Goal: Task Accomplishment & Management: Manage account settings

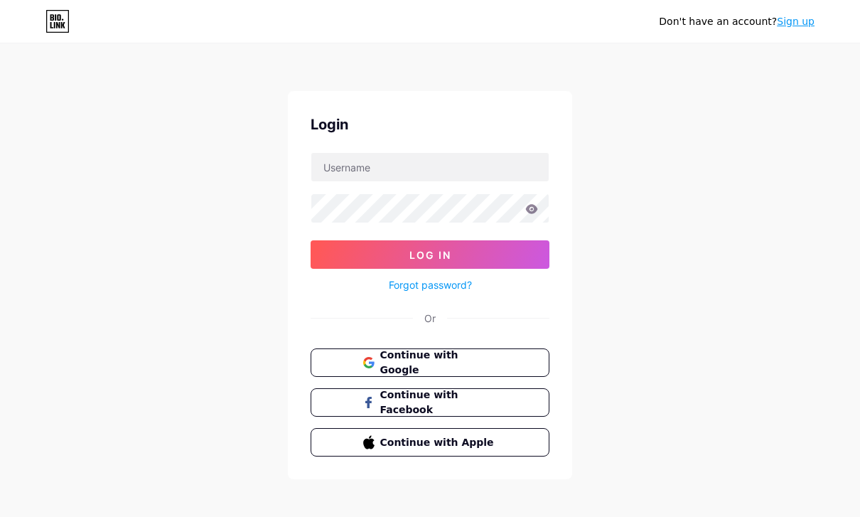
click at [393, 283] on link "Forgot password?" at bounding box center [430, 284] width 83 height 15
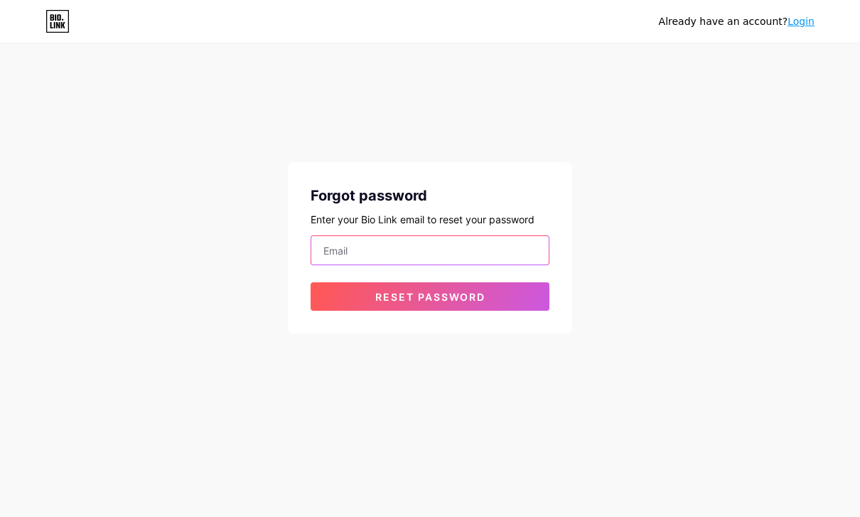
click at [342, 248] on input "email" at bounding box center [429, 250] width 237 height 28
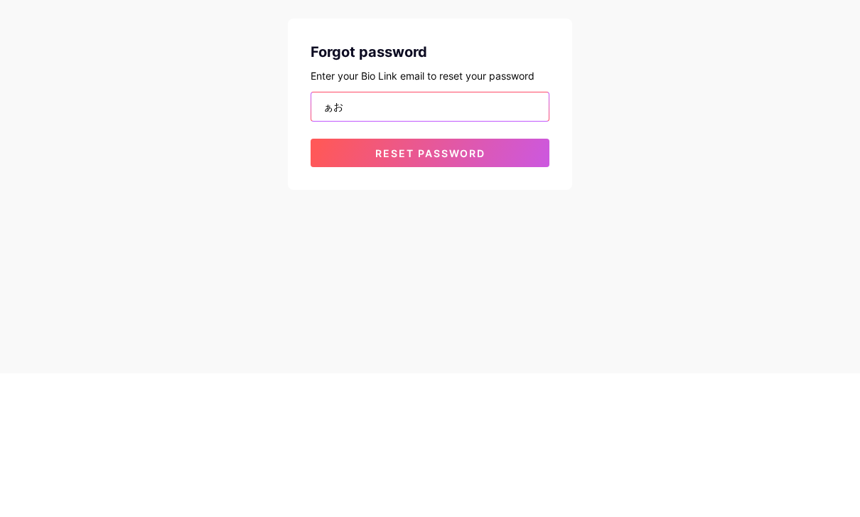
type input "ぁ"
type input "laotongleong887gmail.com"
click at [323, 282] on button "Reset password" at bounding box center [429, 296] width 239 height 28
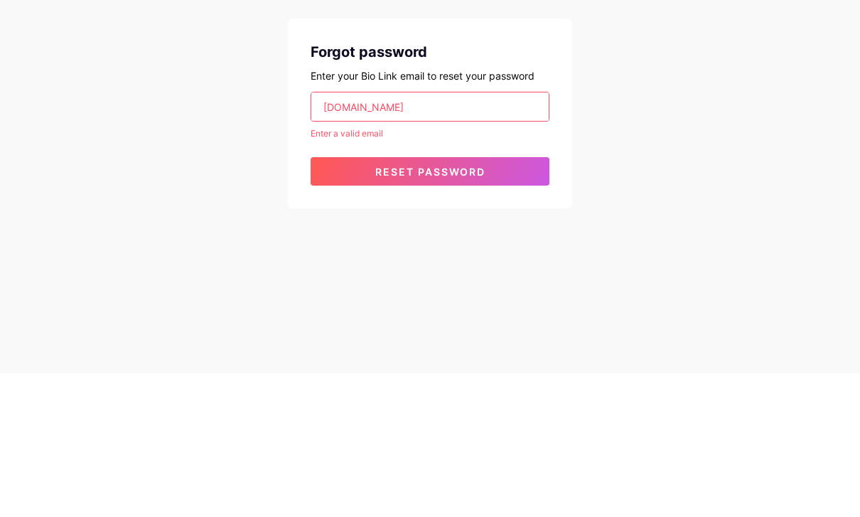
scroll to position [45, 0]
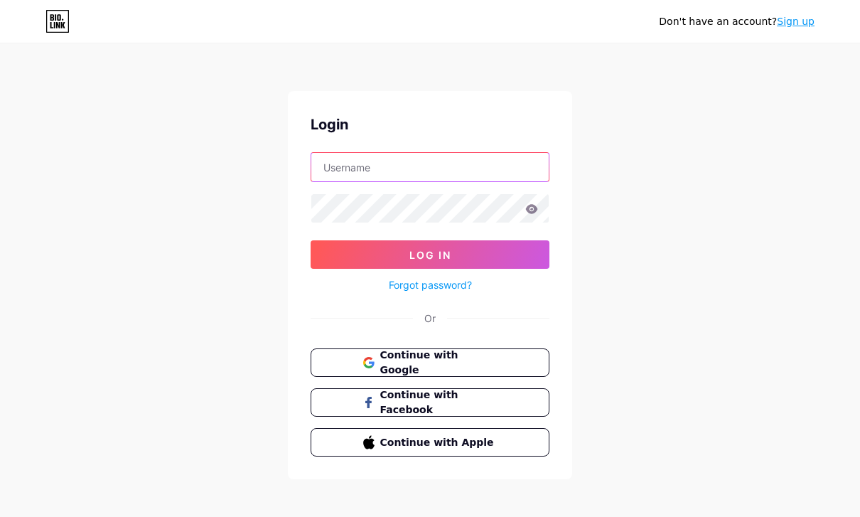
click at [339, 163] on input "text" at bounding box center [429, 167] width 237 height 28
click at [782, 26] on link "Sign up" at bounding box center [796, 21] width 38 height 11
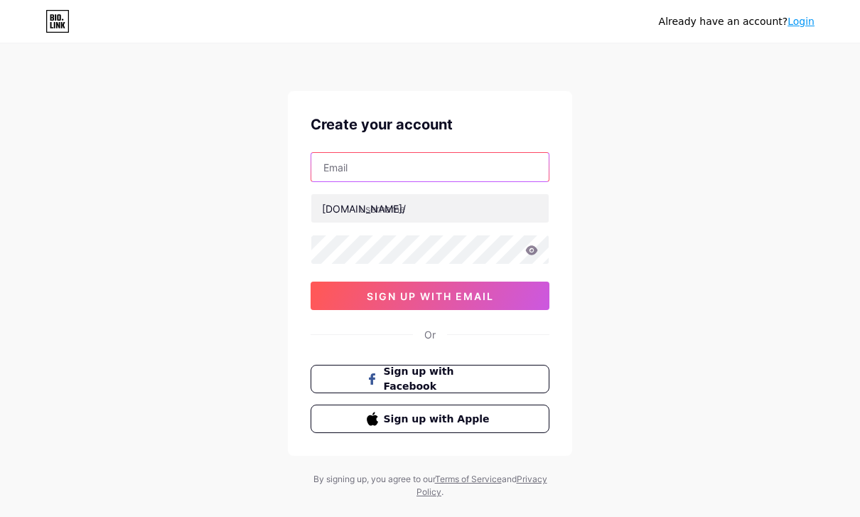
click at [328, 161] on input "text" at bounding box center [429, 167] width 237 height 28
type input "L"
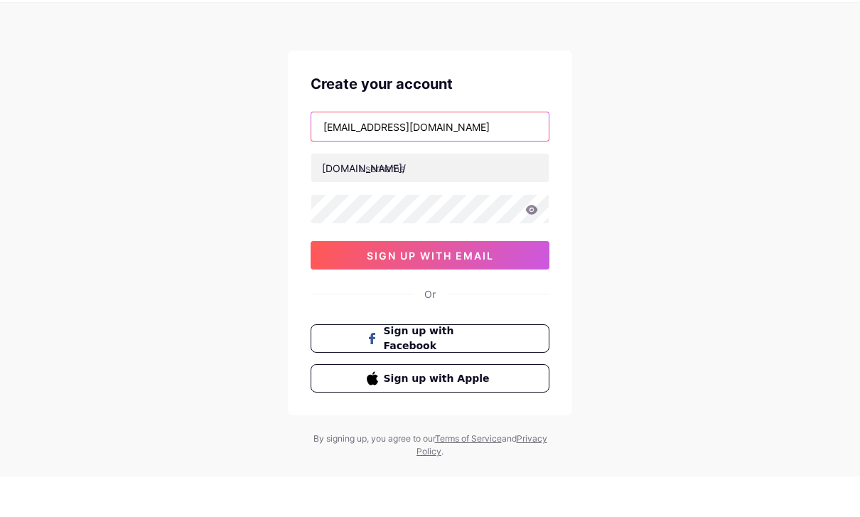
type input "[EMAIL_ADDRESS][DOMAIN_NAME]"
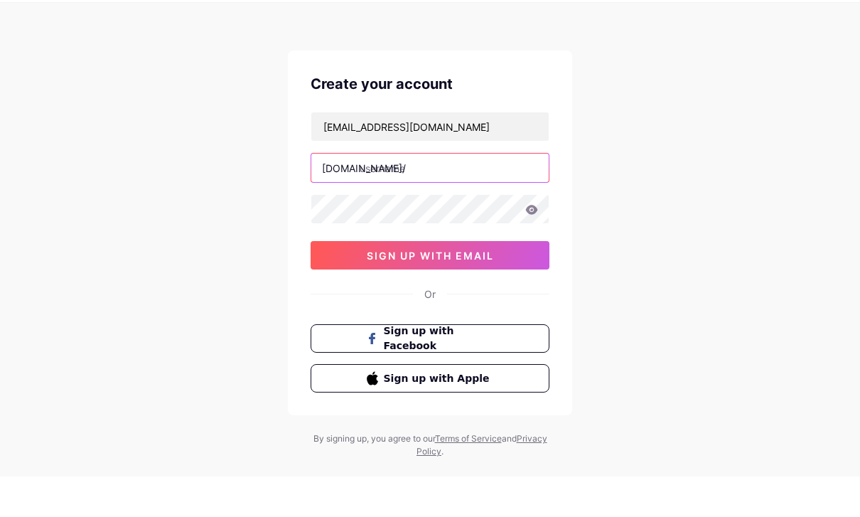
click at [347, 194] on input "text" at bounding box center [429, 208] width 237 height 28
type input "a"
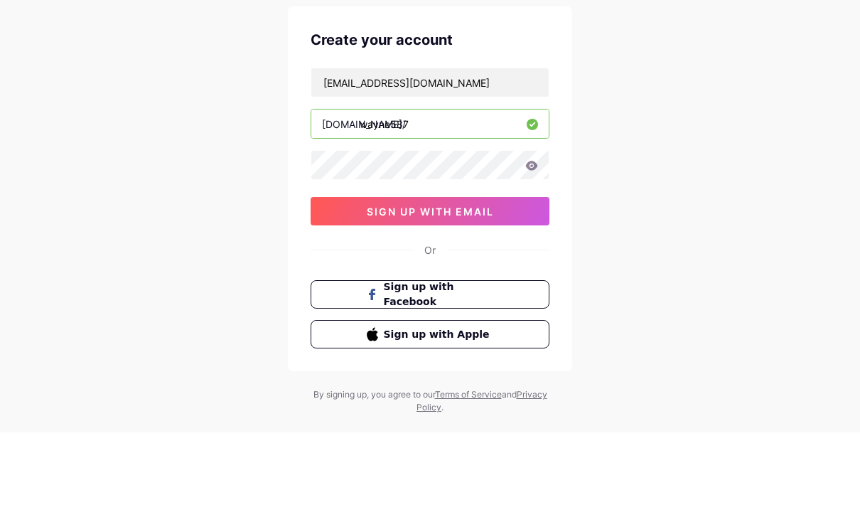
type input "wayne587"
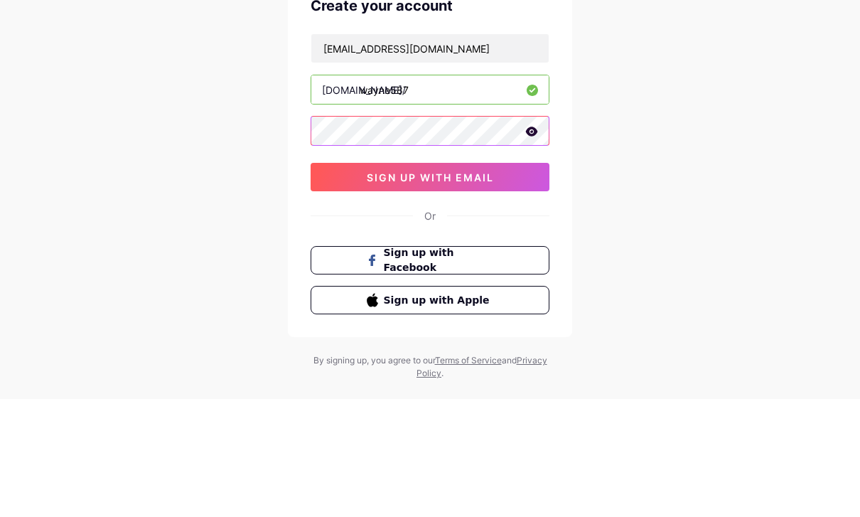
click at [347, 281] on button "sign up with email" at bounding box center [429, 295] width 239 height 28
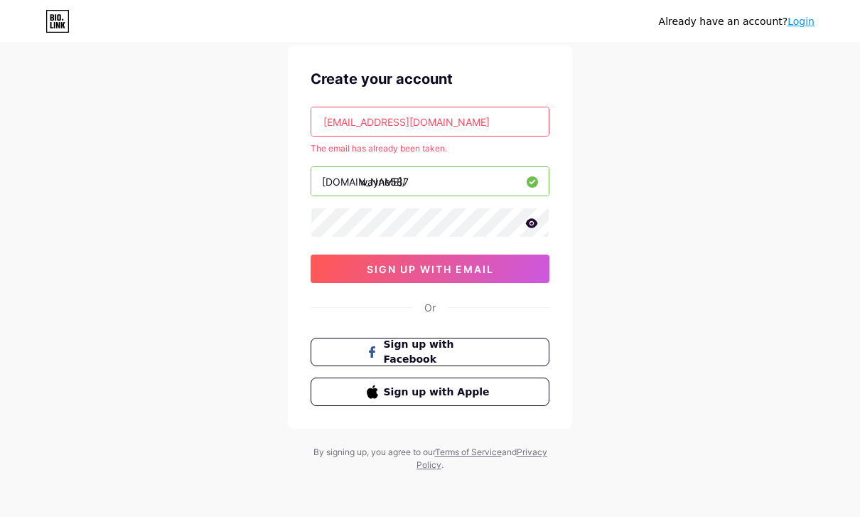
click at [517, 395] on button "Sign up with Apple" at bounding box center [429, 391] width 239 height 28
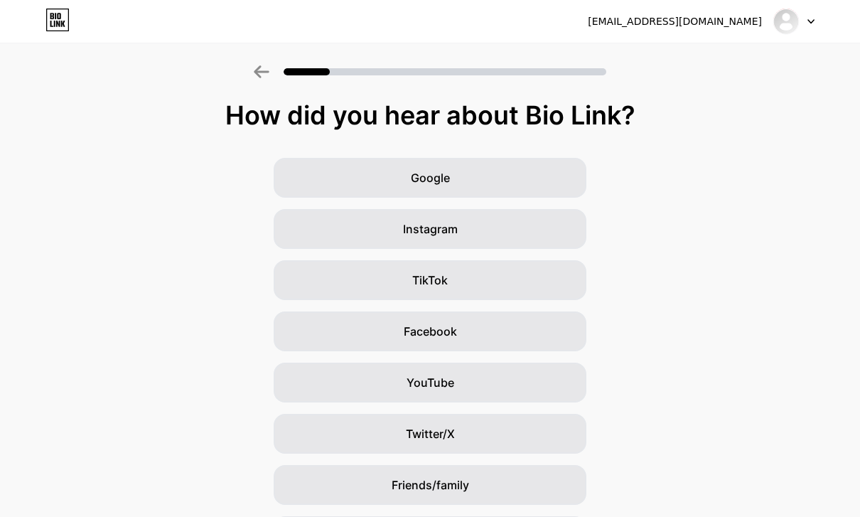
click at [585, 387] on div "YouTube" at bounding box center [430, 382] width 313 height 40
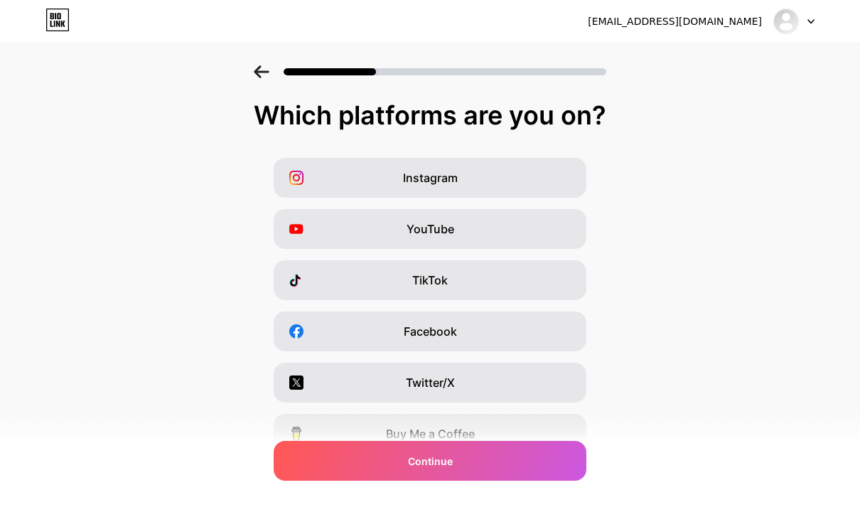
click at [310, 182] on span at bounding box center [302, 178] width 26 height 14
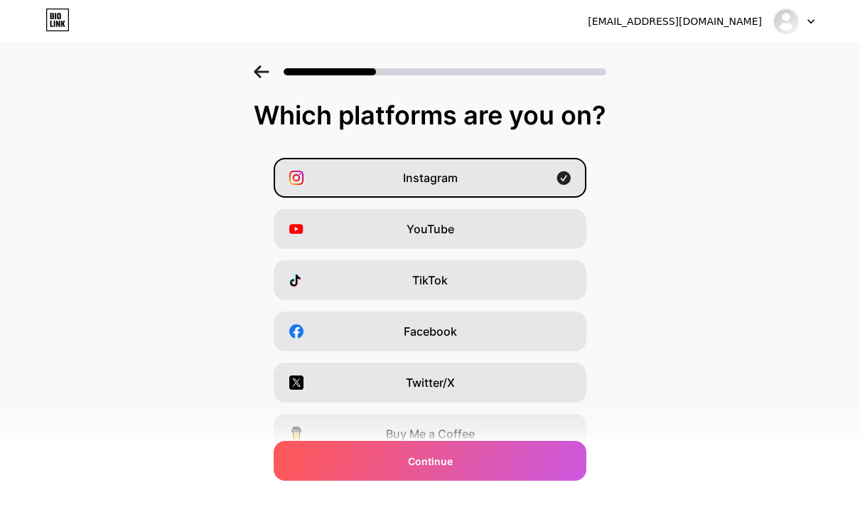
click at [539, 465] on div "Continue" at bounding box center [430, 461] width 313 height 40
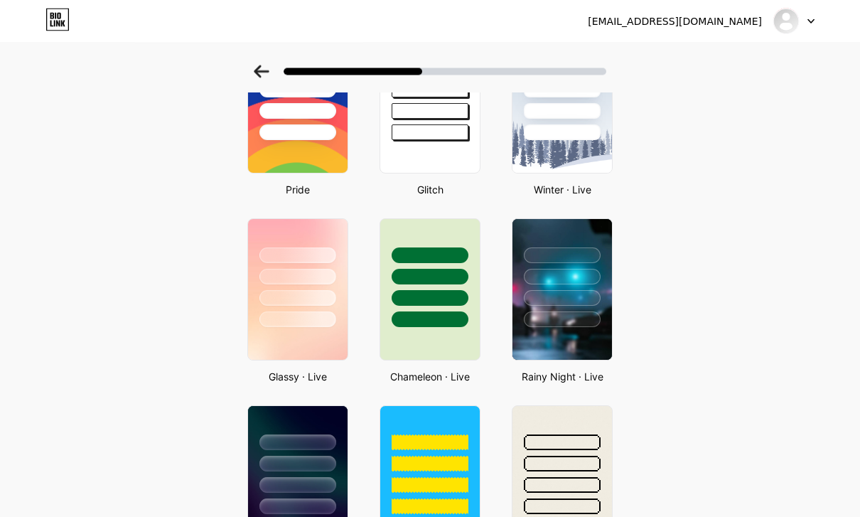
scroll to position [318, 0]
click at [288, 286] on div at bounding box center [297, 273] width 99 height 108
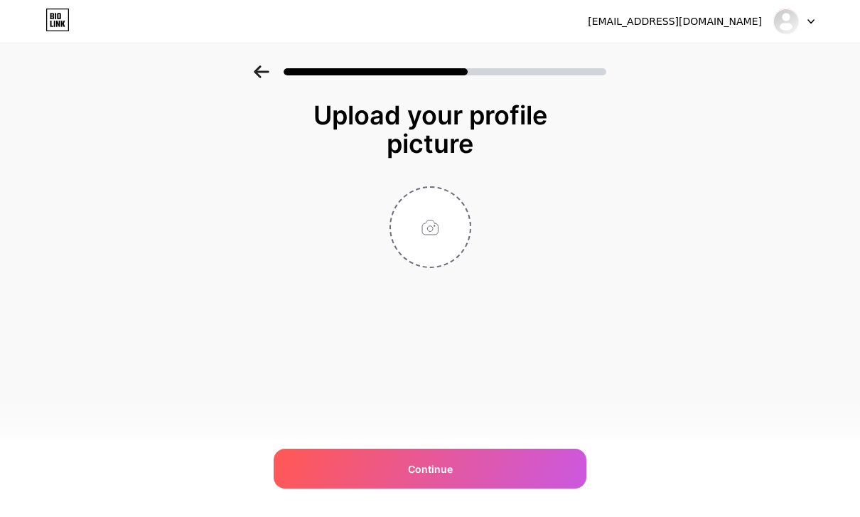
scroll to position [0, 0]
click at [416, 237] on input "file" at bounding box center [430, 227] width 79 height 79
type input "C:\fakepath\IMG_2035.jpeg"
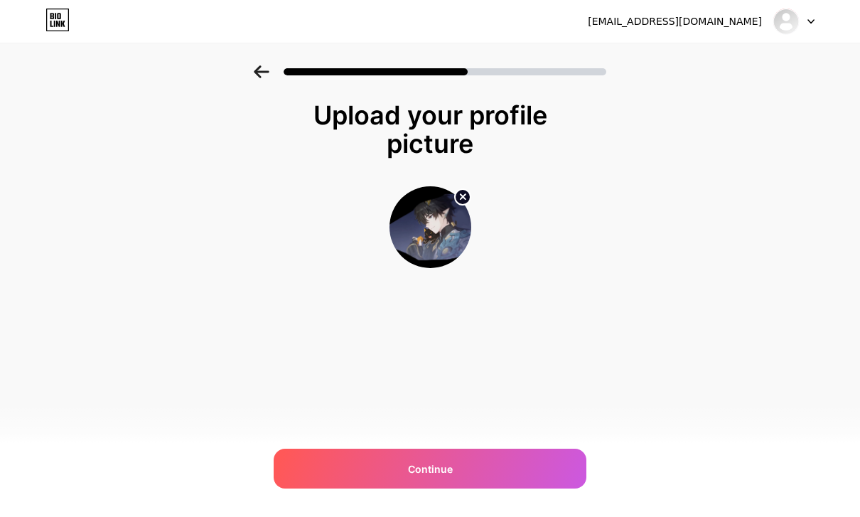
click at [536, 488] on div "Continue" at bounding box center [430, 468] width 313 height 40
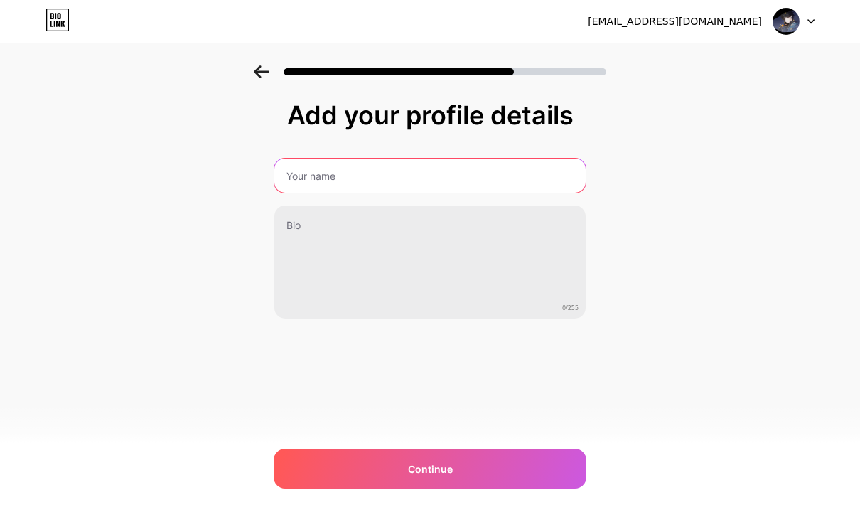
click at [301, 178] on input "text" at bounding box center [429, 175] width 311 height 34
type input "J"
type input "樑"
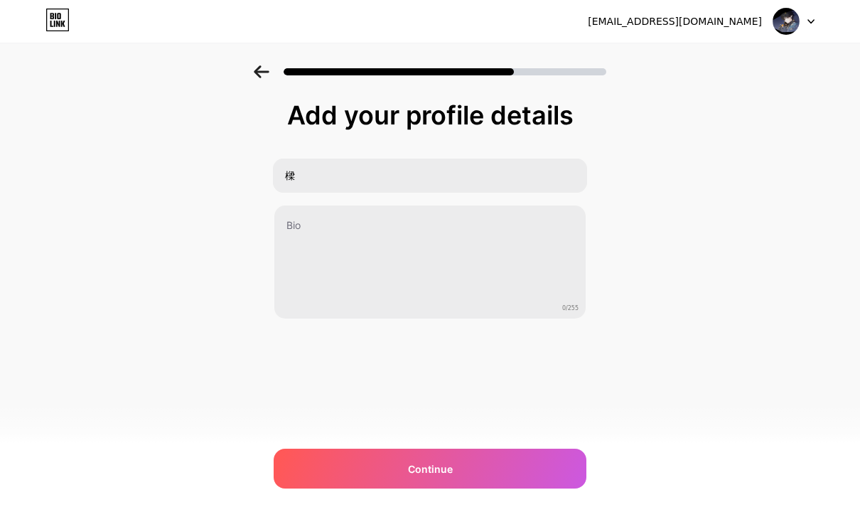
click at [206, 192] on div "Add your profile details 樑 0/255 Continue Error" at bounding box center [430, 227] width 860 height 325
click at [810, 516] on div "kztpgmc95c@privaterelay.appleid.com Logout Link Copied Add your profile details…" at bounding box center [430, 258] width 860 height 517
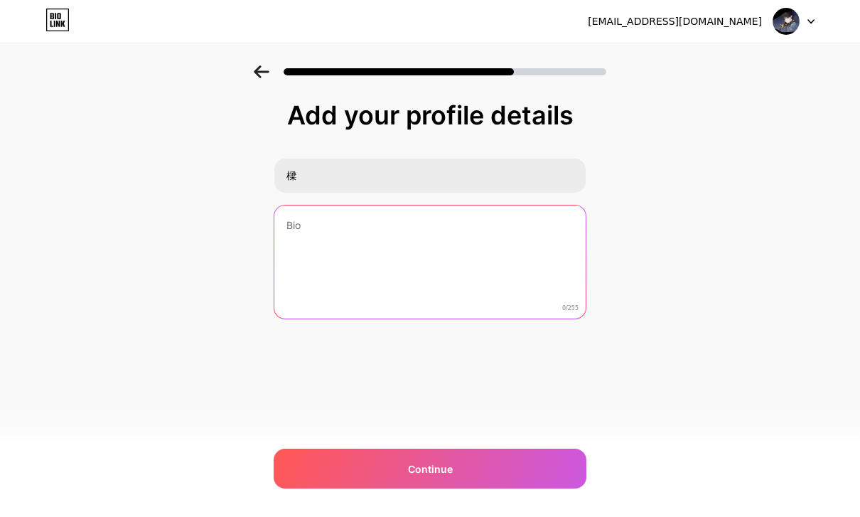
click at [307, 274] on textarea at bounding box center [429, 262] width 311 height 114
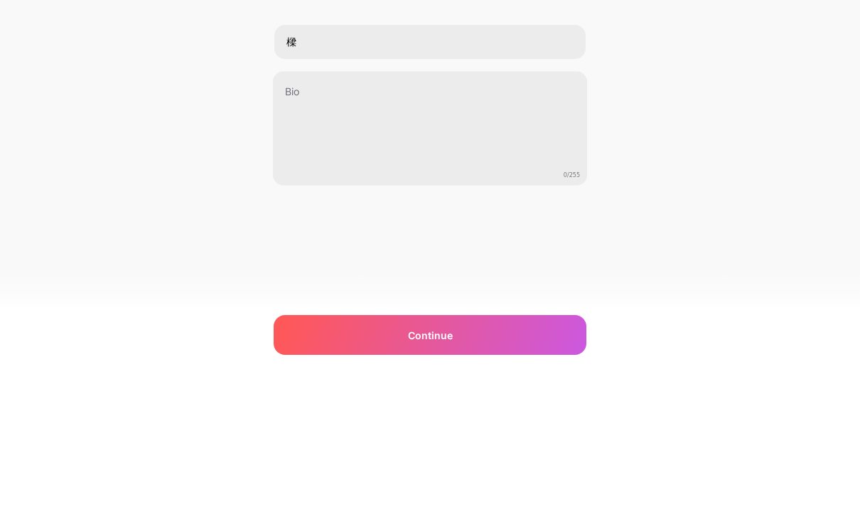
click at [183, 168] on div "Add your profile details 樑 0/255 Continue Error" at bounding box center [430, 227] width 860 height 325
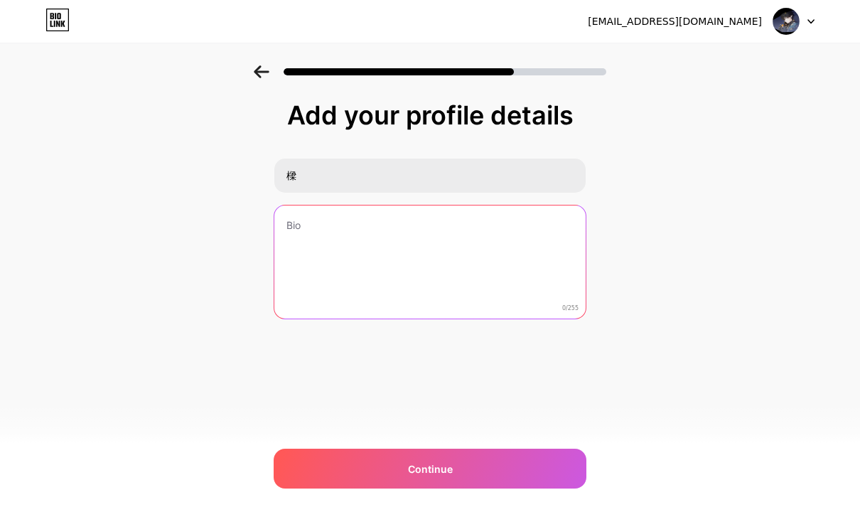
click at [306, 259] on textarea at bounding box center [429, 262] width 311 height 114
type textarea "無名氏"
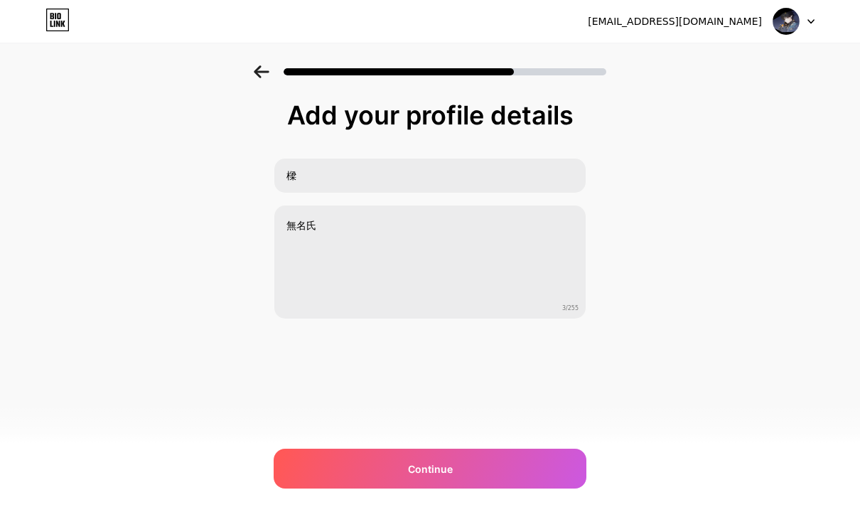
click at [315, 488] on div "Continue" at bounding box center [430, 468] width 313 height 40
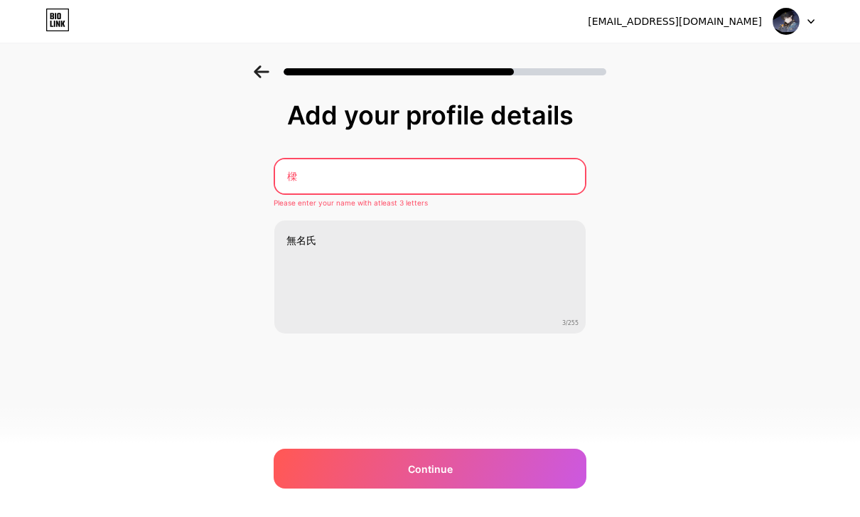
click at [316, 173] on input "樑" at bounding box center [430, 176] width 310 height 34
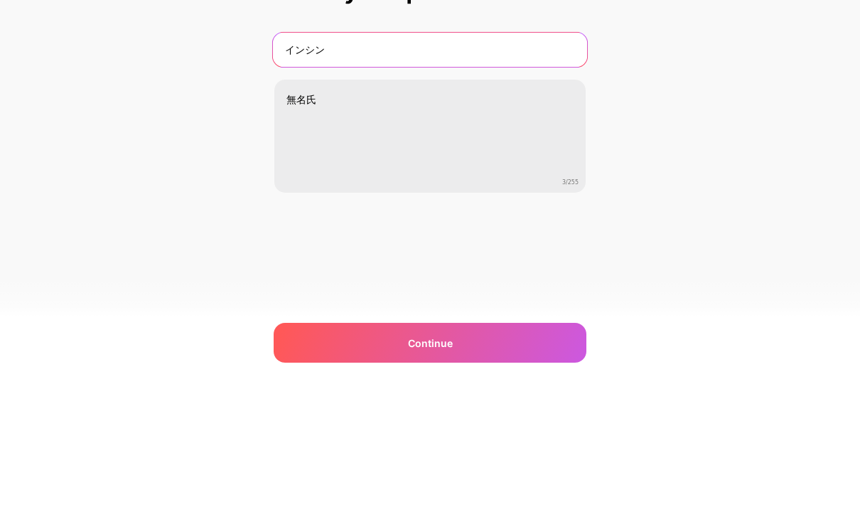
type input "インシン"
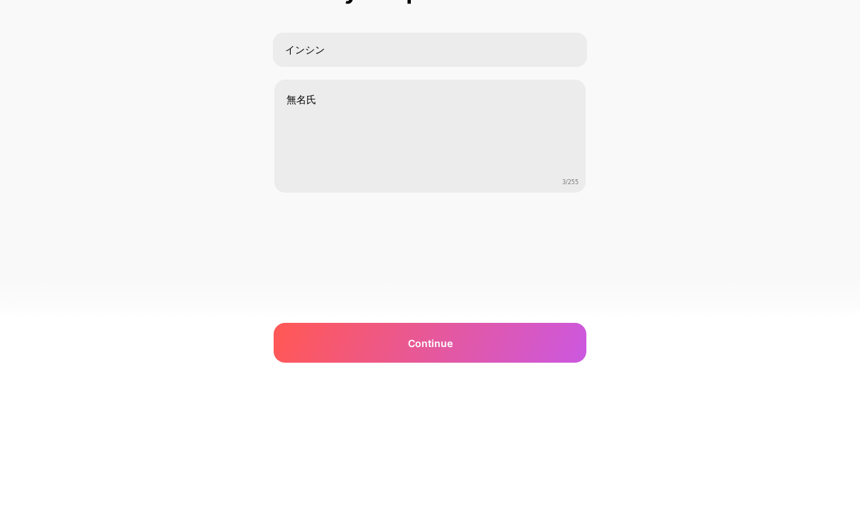
click at [220, 131] on div "Add your profile details インシン 無名氏 3/255 Continue Error" at bounding box center [430, 227] width 860 height 325
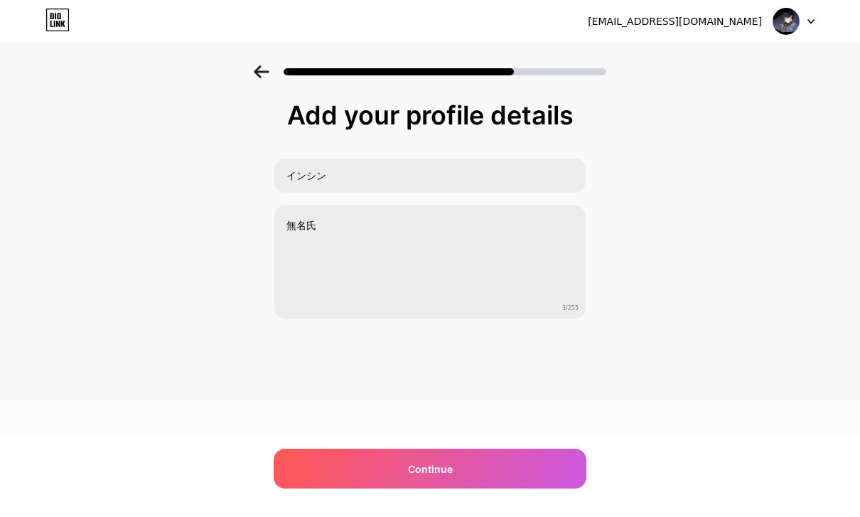
click at [534, 488] on div "Continue" at bounding box center [430, 468] width 313 height 40
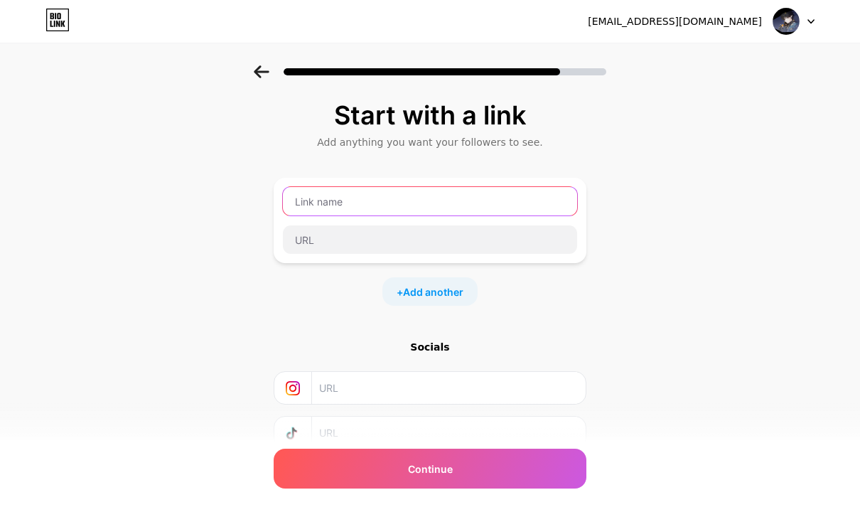
click at [294, 205] on input "text" at bounding box center [430, 201] width 294 height 28
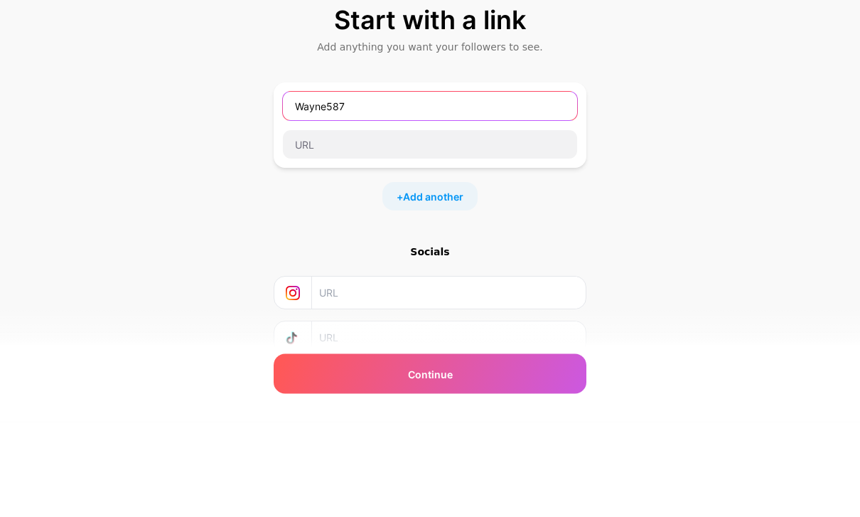
click at [307, 187] on input "Wayne587" at bounding box center [430, 201] width 294 height 28
click at [242, 162] on div "Start with a link Add anything you want your followers to see. Wayne587 + Add a…" at bounding box center [430, 314] width 860 height 499
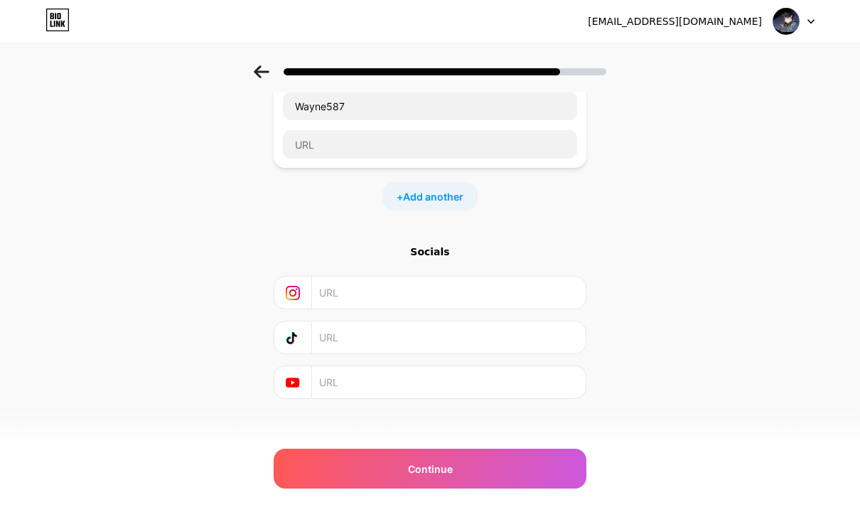
scroll to position [105, 0]
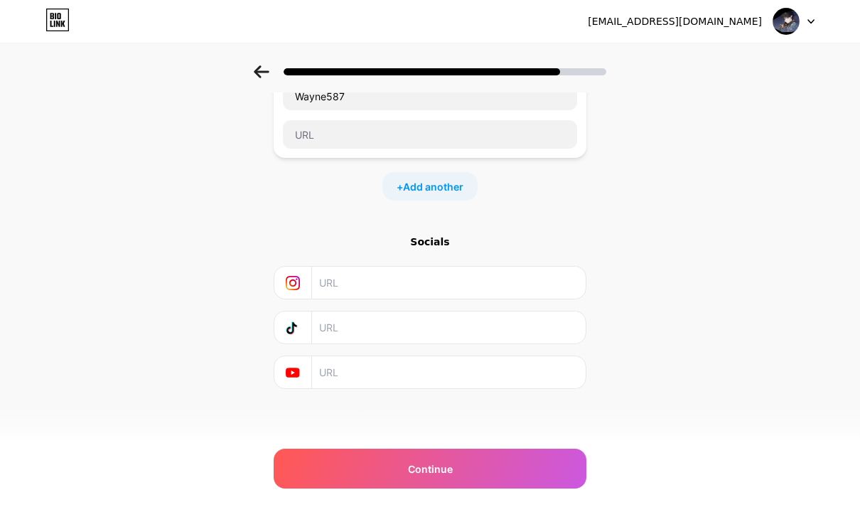
click at [546, 468] on div "Continue" at bounding box center [430, 468] width 313 height 40
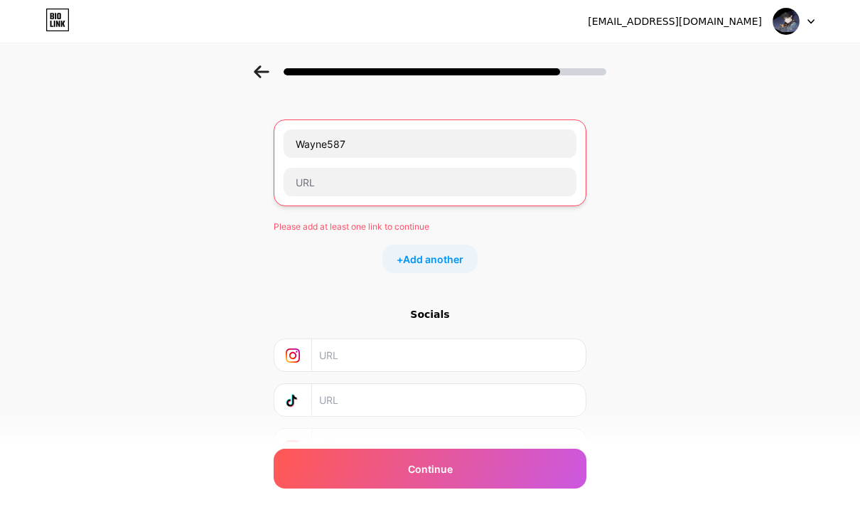
scroll to position [58, 0]
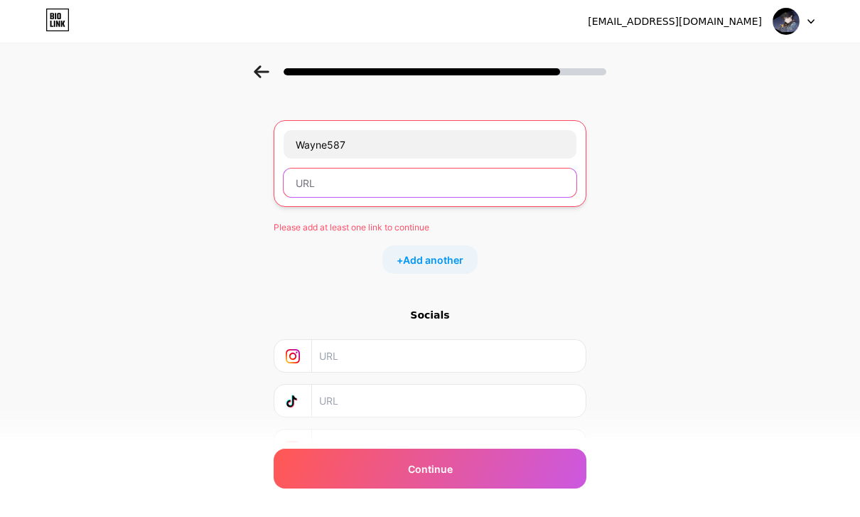
click at [308, 184] on input "text" at bounding box center [429, 182] width 293 height 28
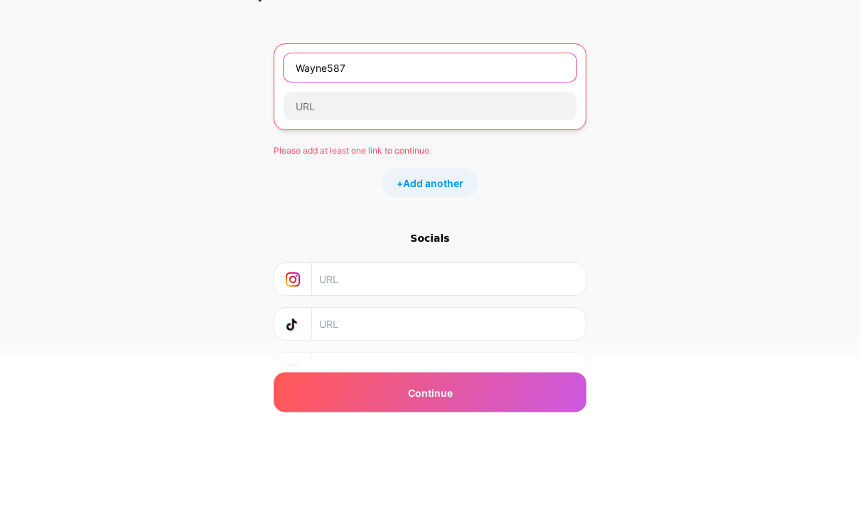
click at [306, 130] on input "Wayne587" at bounding box center [429, 144] width 293 height 28
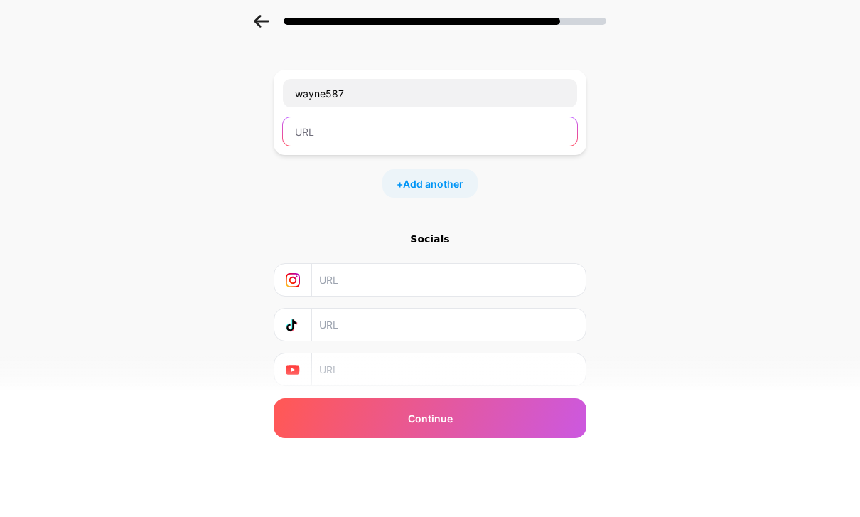
click at [306, 168] on input "text" at bounding box center [430, 182] width 294 height 28
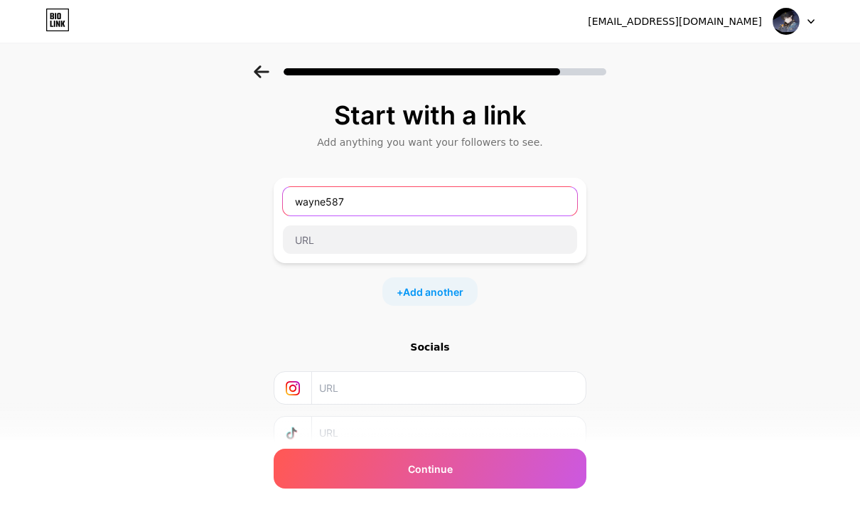
scroll to position [0, 0]
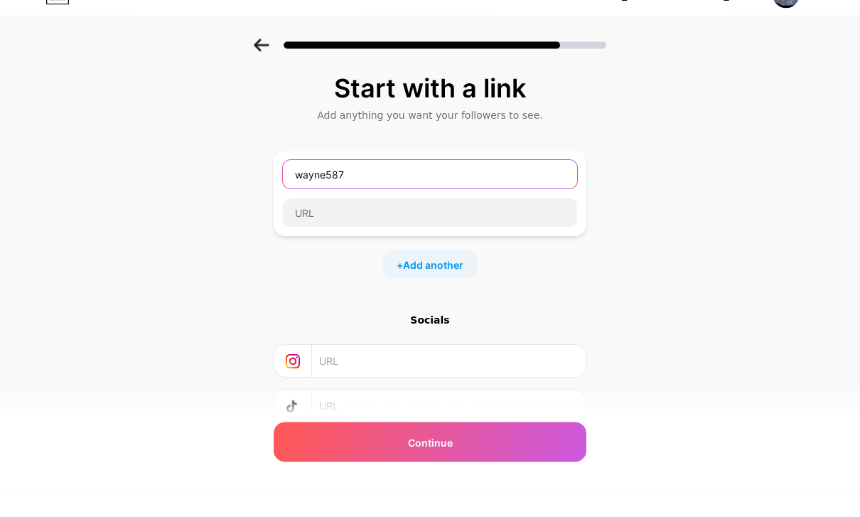
click at [305, 187] on input "wayne587" at bounding box center [430, 201] width 294 height 28
type input "Wayne587"
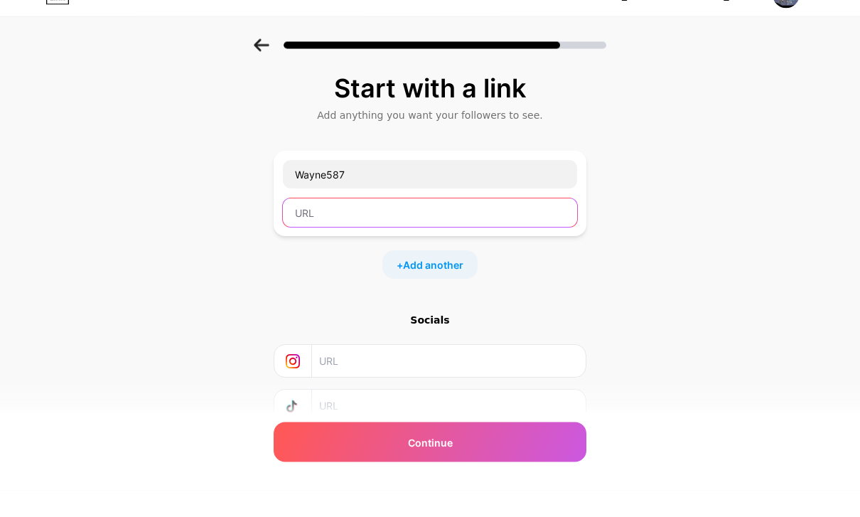
click at [307, 225] on input "text" at bounding box center [430, 239] width 294 height 28
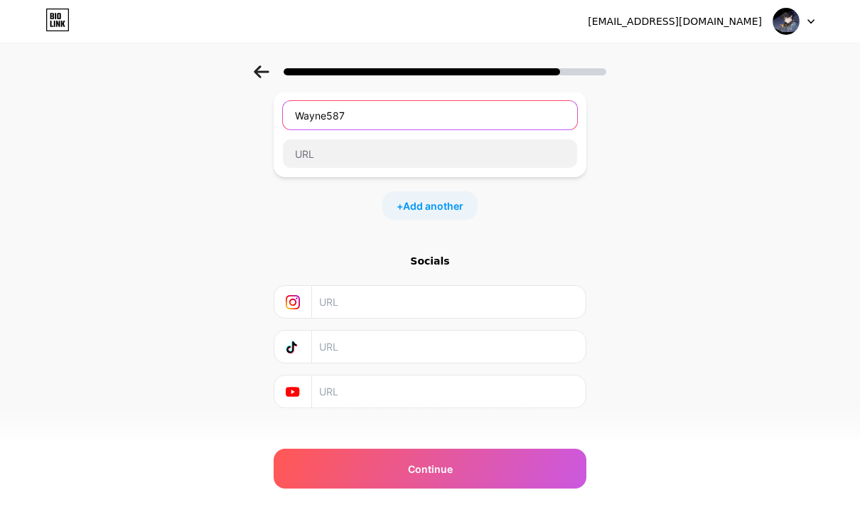
scroll to position [85, 0]
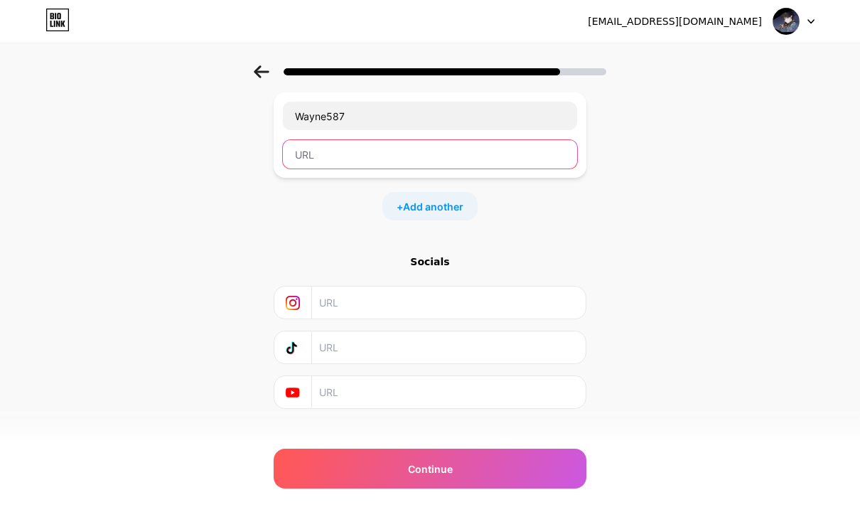
click at [315, 153] on input "text" at bounding box center [430, 154] width 294 height 28
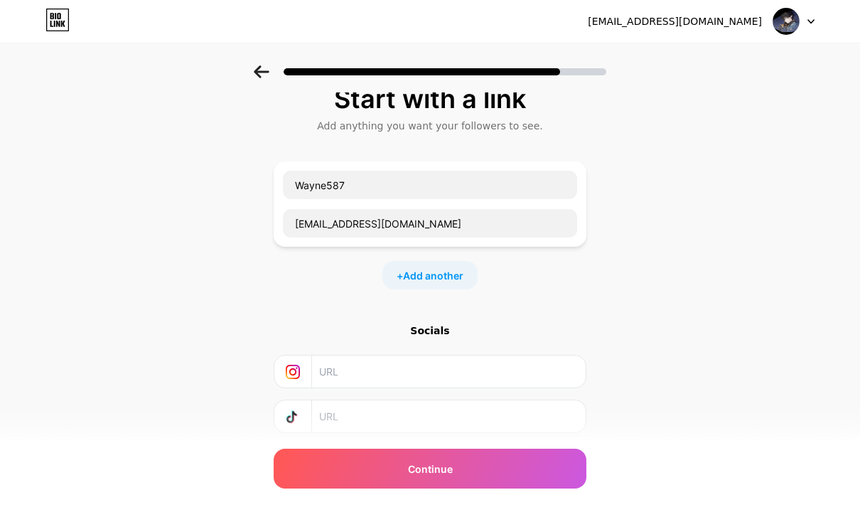
scroll to position [0, 0]
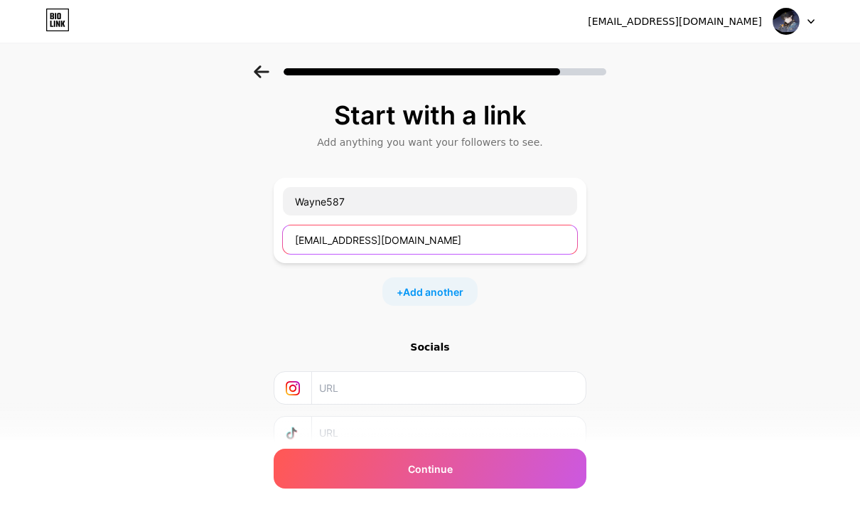
type input "[EMAIL_ADDRESS][DOMAIN_NAME]"
click at [327, 470] on div "Continue" at bounding box center [430, 468] width 313 height 40
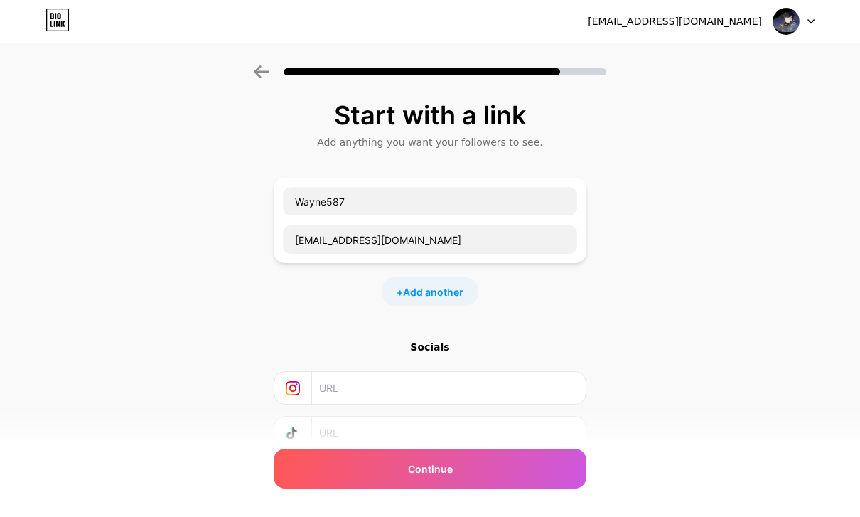
click at [325, 472] on div "Continue" at bounding box center [430, 468] width 313 height 40
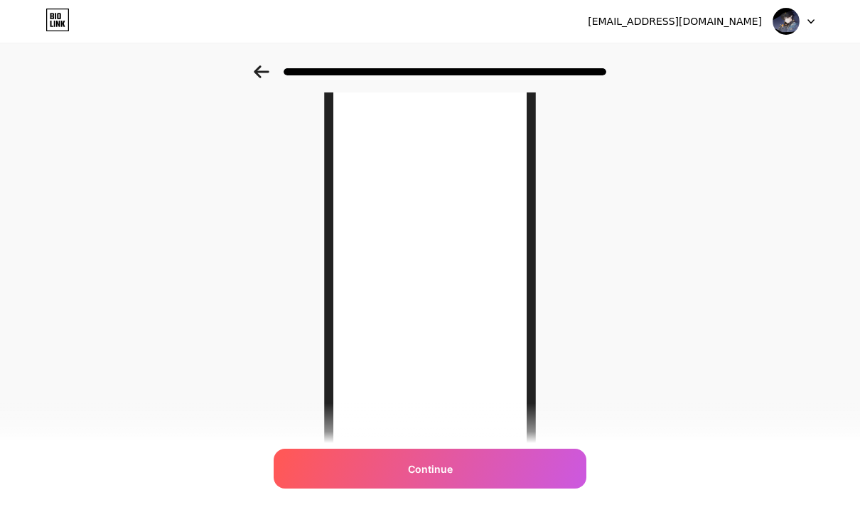
scroll to position [152, 0]
click at [326, 488] on div "Continue" at bounding box center [430, 468] width 313 height 40
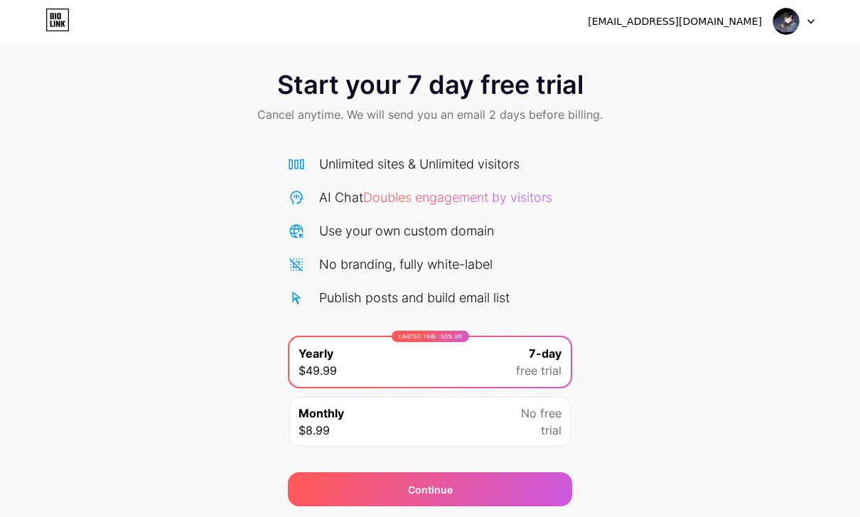
scroll to position [10, 0]
click at [315, 430] on span "$8.99" at bounding box center [313, 429] width 31 height 17
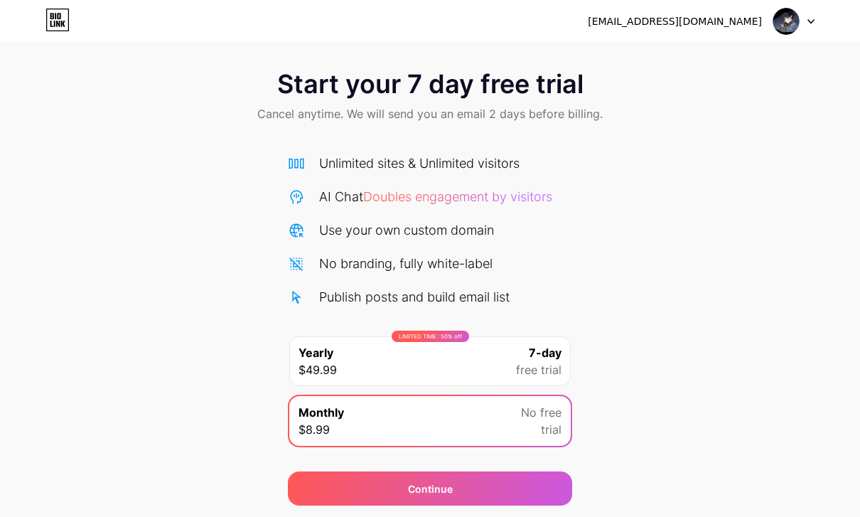
click at [307, 379] on div "LIMITED TIME : 50% off Yearly $49.99 7-day free trial" at bounding box center [429, 361] width 281 height 50
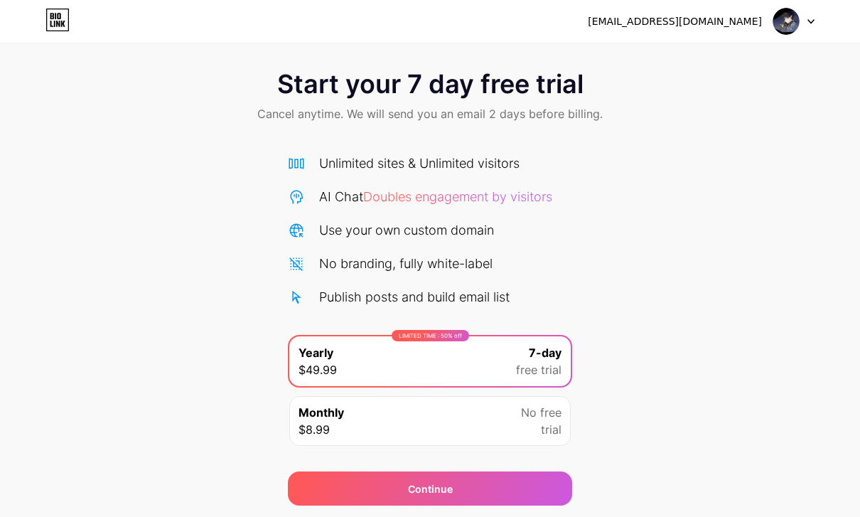
click at [329, 489] on div "Continue" at bounding box center [430, 488] width 284 height 34
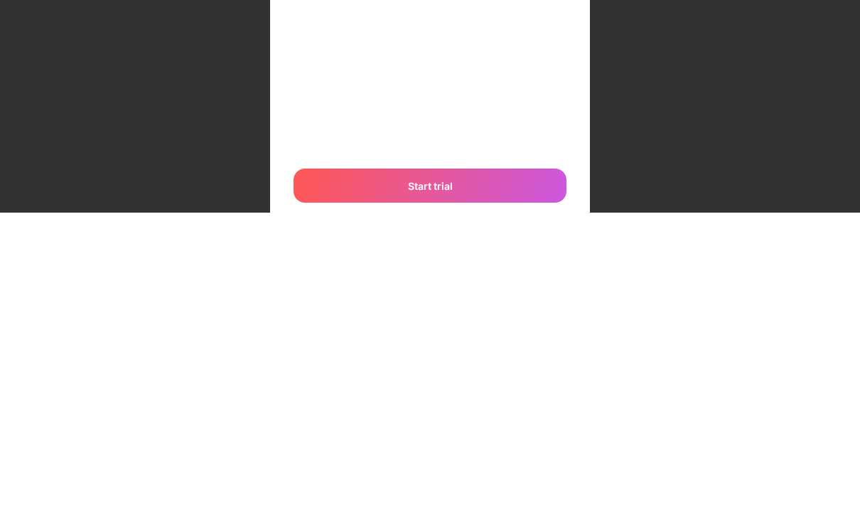
scroll to position [217, 0]
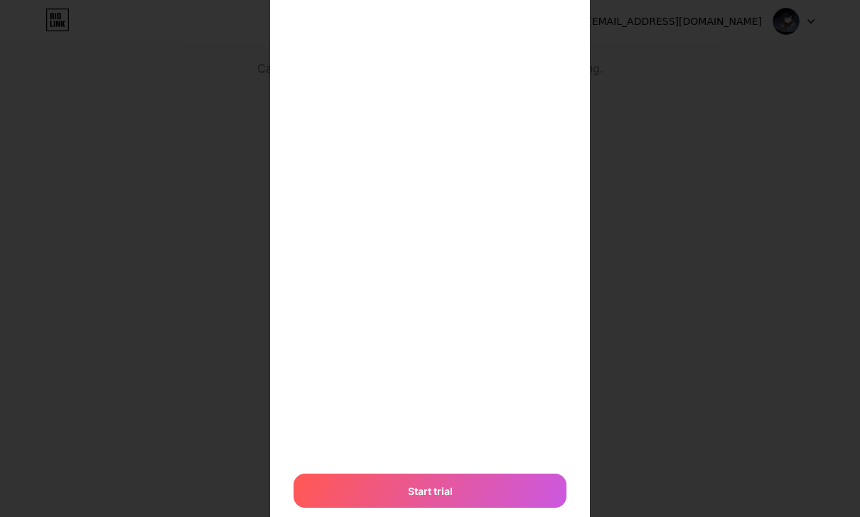
click at [347, 485] on div "Start trial" at bounding box center [429, 490] width 273 height 34
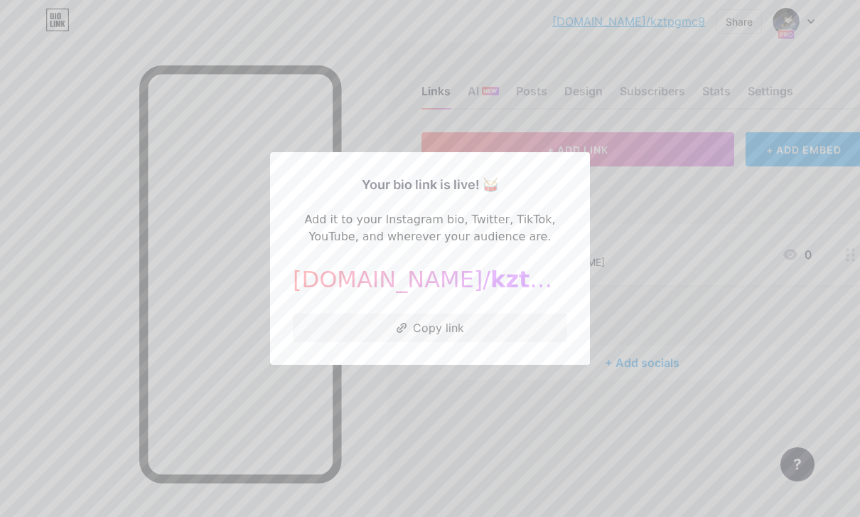
click at [623, 427] on div at bounding box center [430, 258] width 860 height 517
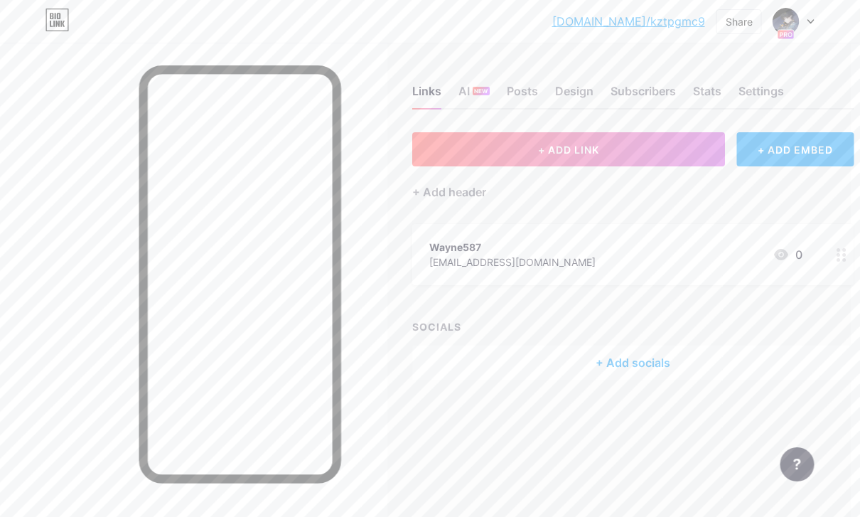
scroll to position [0, 11]
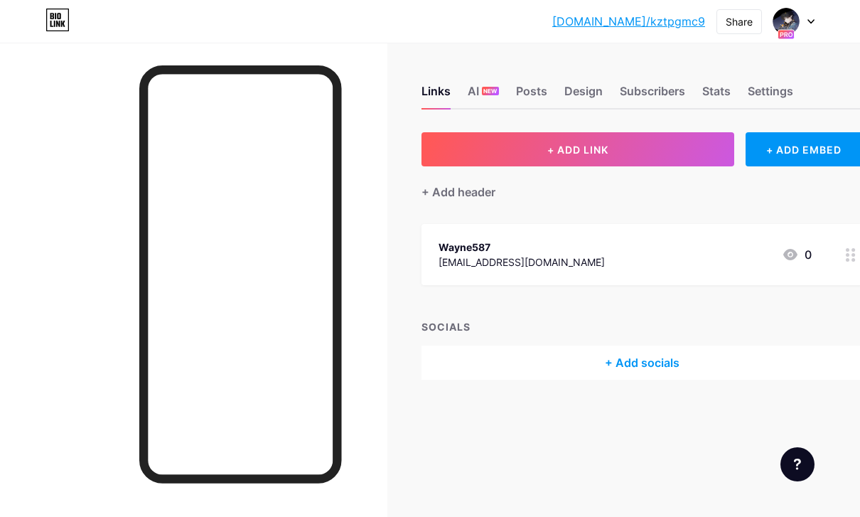
click at [766, 96] on div "Settings" at bounding box center [769, 95] width 45 height 26
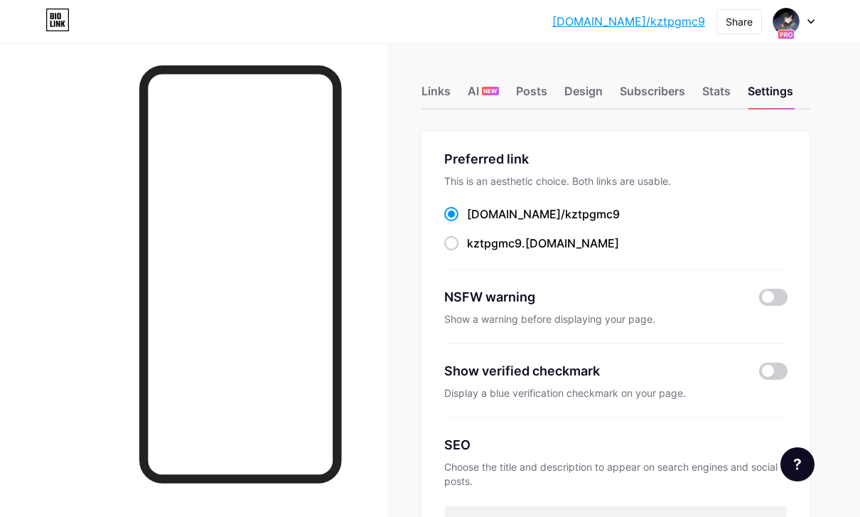
click at [529, 97] on div "Posts" at bounding box center [531, 95] width 31 height 26
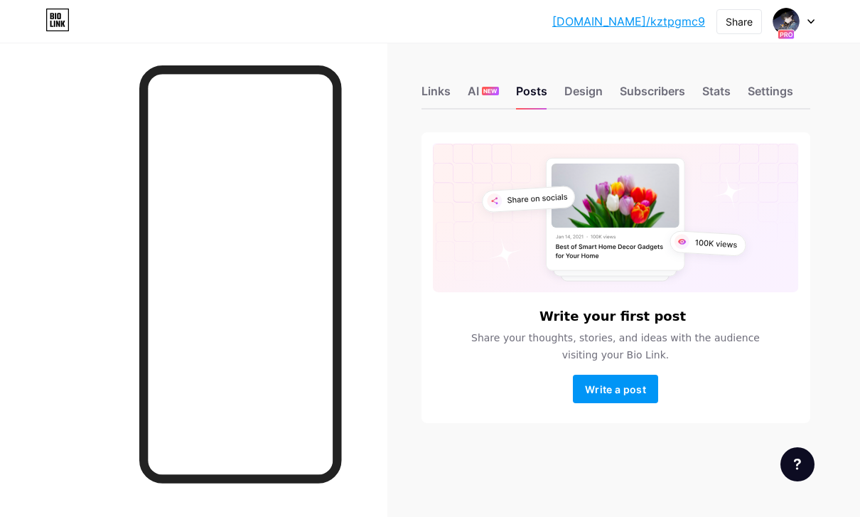
click at [448, 85] on div "Links" at bounding box center [435, 95] width 29 height 26
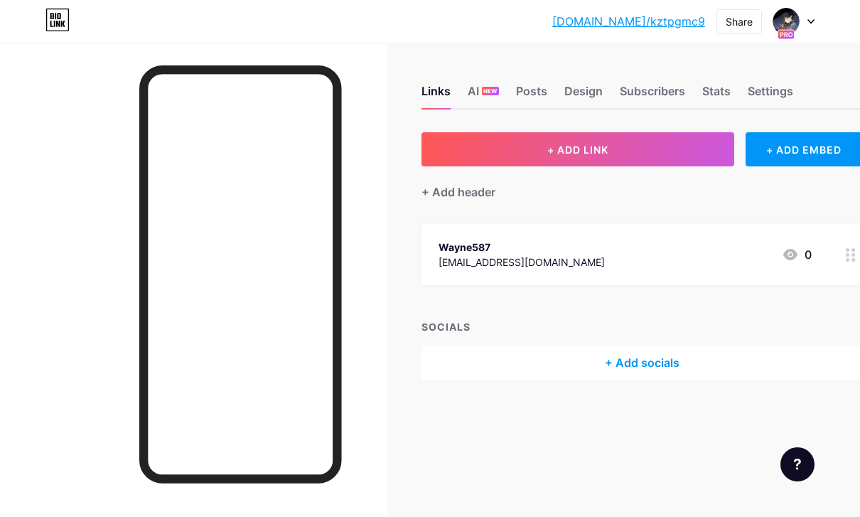
click at [51, 16] on icon at bounding box center [52, 16] width 4 height 6
click at [55, 18] on icon at bounding box center [57, 20] width 24 height 23
click at [55, 17] on icon at bounding box center [57, 20] width 24 height 23
click at [53, 13] on icon at bounding box center [57, 20] width 24 height 23
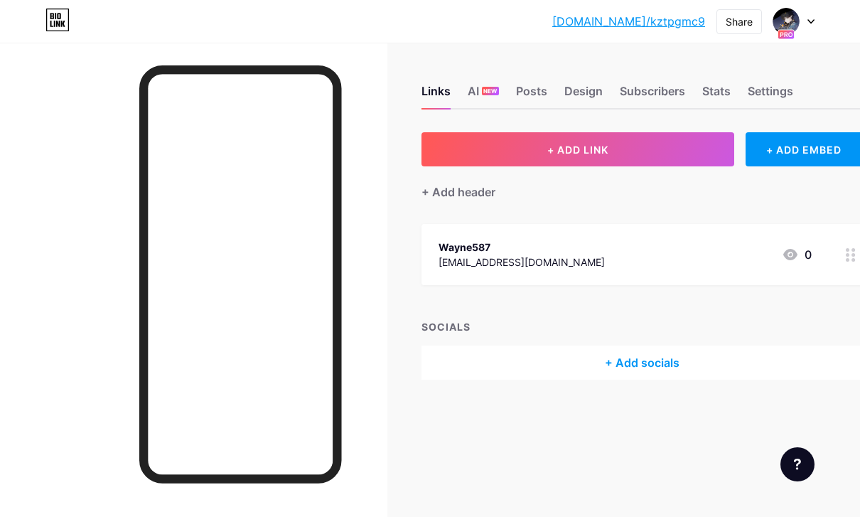
click at [45, 4] on div "bio.link/kztpgm... bio.link/kztpgmc9 Share Switch accounts インシン bio.link/kztpgm…" at bounding box center [430, 21] width 860 height 43
click at [48, 10] on icon at bounding box center [57, 20] width 24 height 23
click at [764, 94] on div "Settings" at bounding box center [769, 95] width 45 height 26
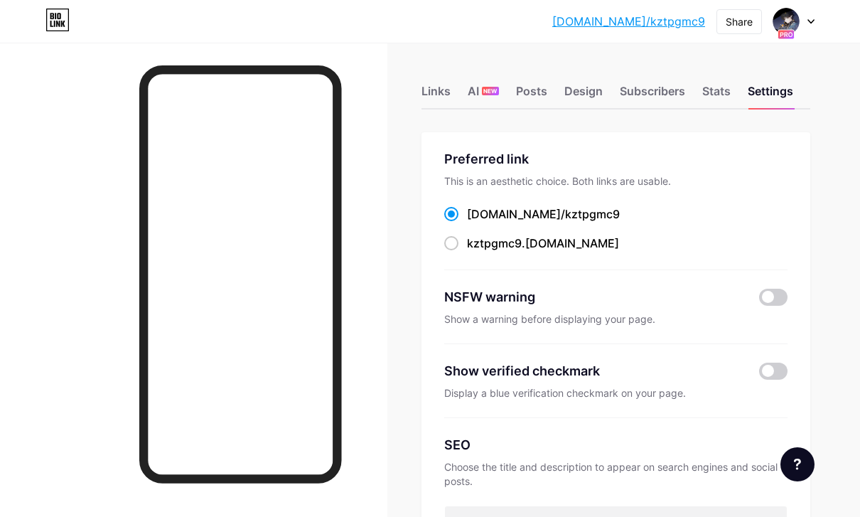
click at [655, 97] on div "Subscribers" at bounding box center [652, 95] width 65 height 26
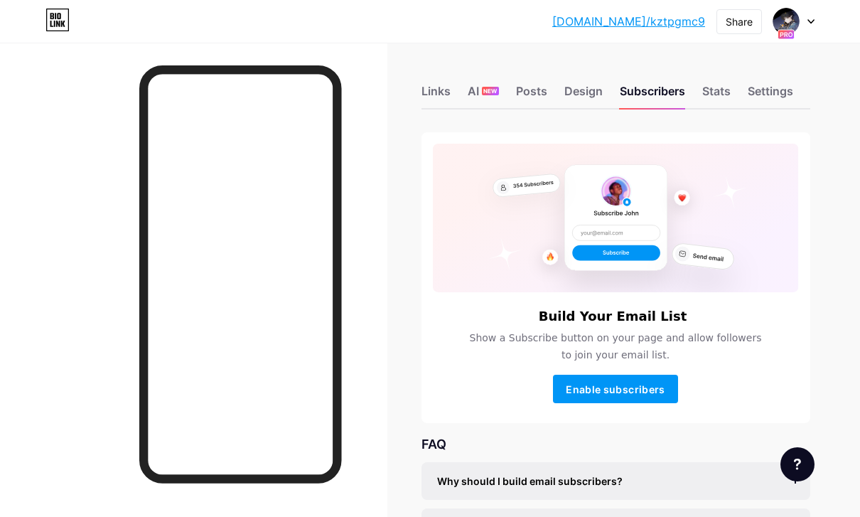
click at [772, 85] on div "Settings" at bounding box center [769, 95] width 45 height 26
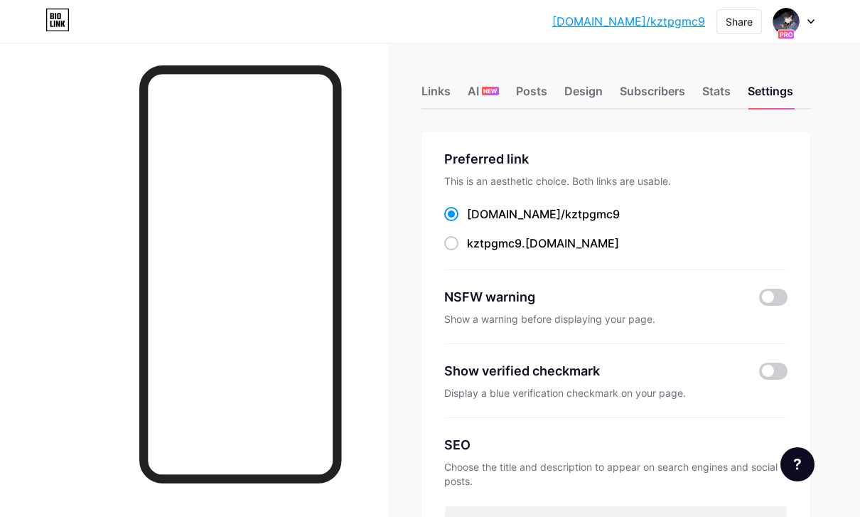
click at [664, 102] on div "Subscribers" at bounding box center [652, 95] width 65 height 26
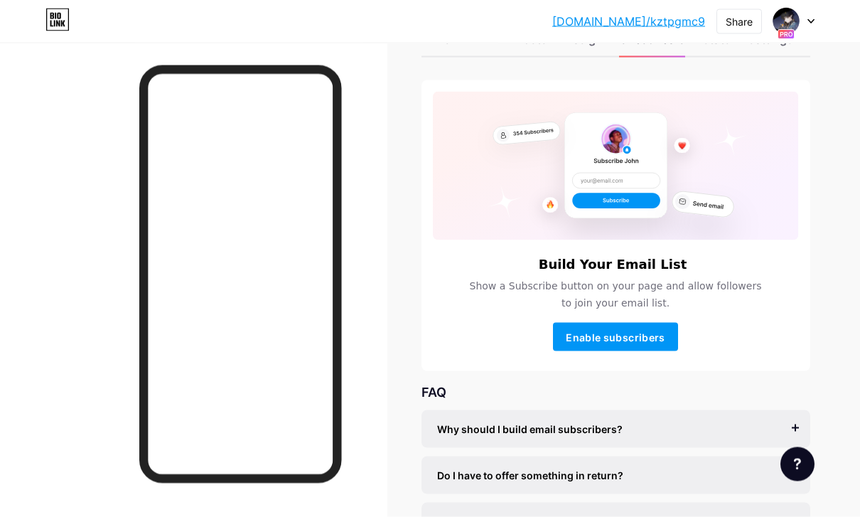
scroll to position [102, 0]
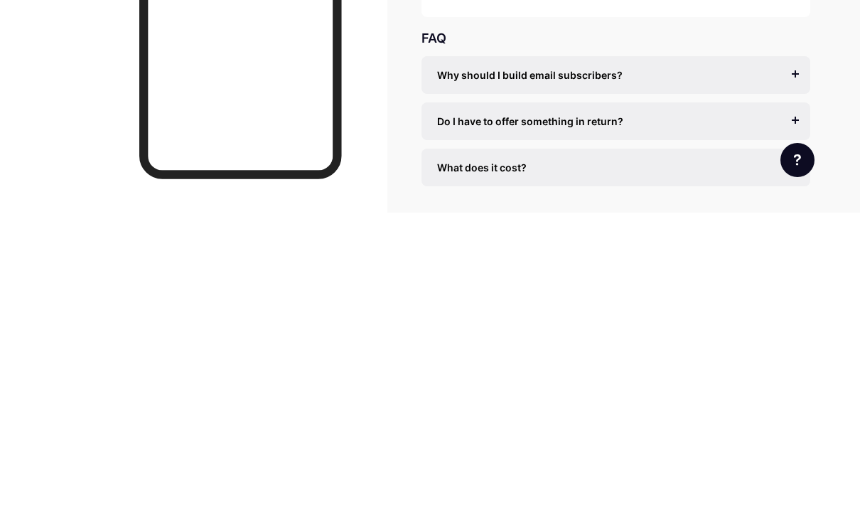
click at [304, 179] on div at bounding box center [240, 312] width 202 height 494
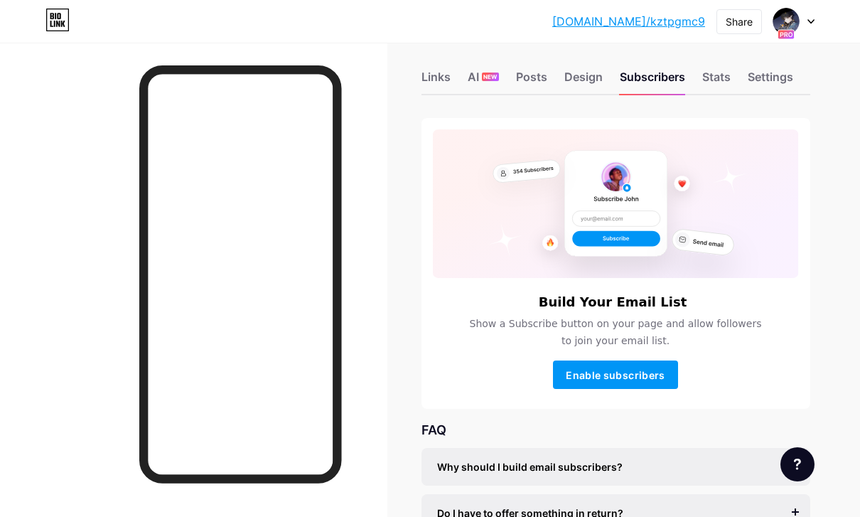
scroll to position [33, 0]
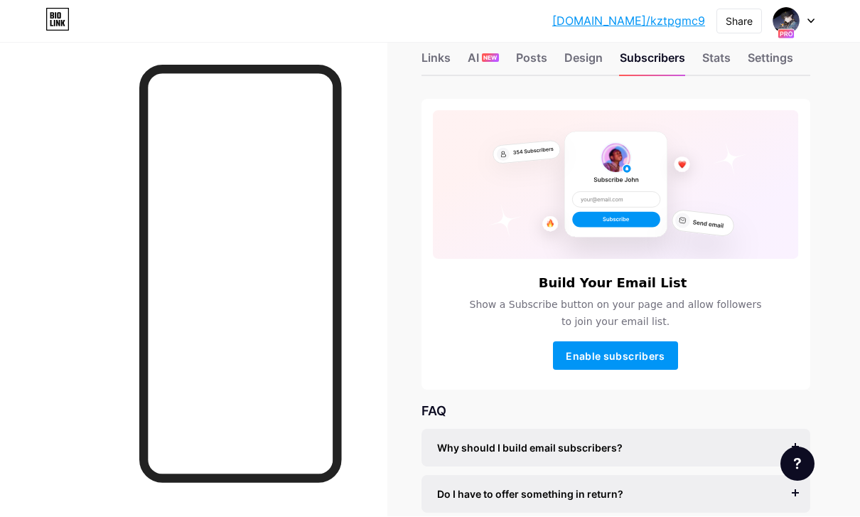
click at [797, 23] on img at bounding box center [785, 21] width 27 height 27
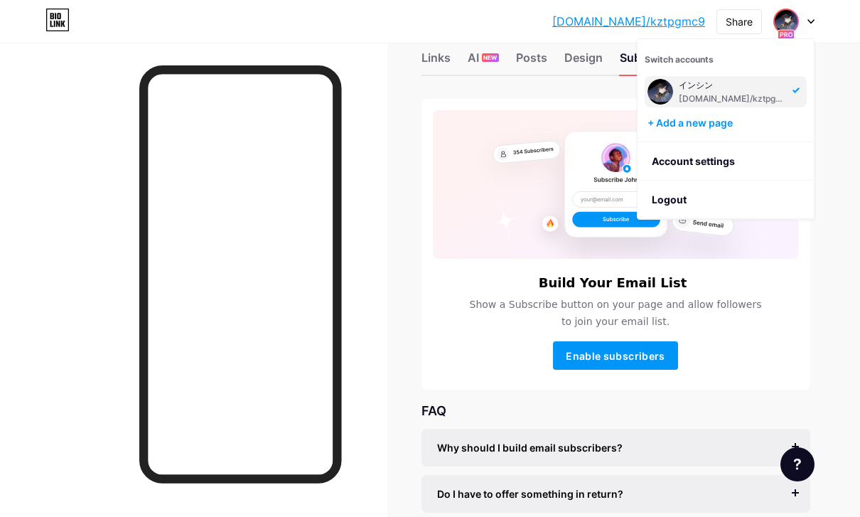
click at [750, 156] on link "Account settings" at bounding box center [725, 161] width 176 height 38
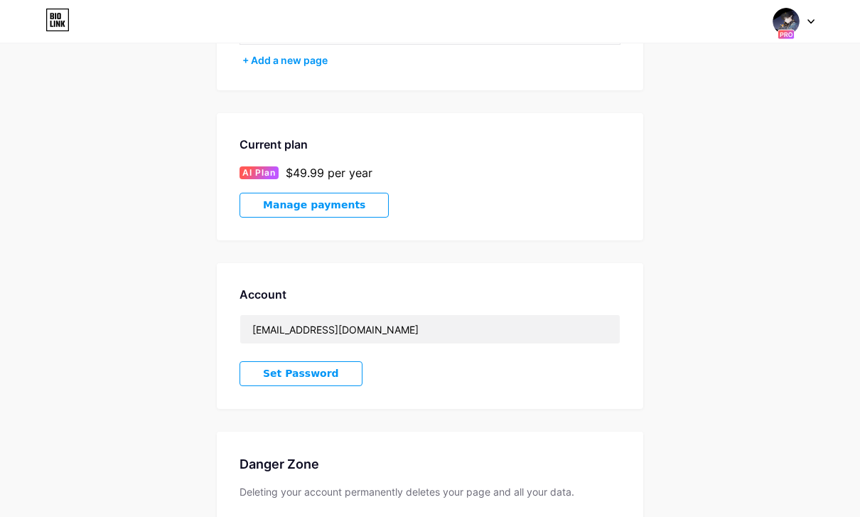
scroll to position [164, 0]
click at [460, 166] on div "AI Plan $49.99 per year" at bounding box center [429, 173] width 381 height 17
click at [350, 200] on span "Manage payments" at bounding box center [314, 206] width 102 height 12
click at [323, 205] on span "Manage payments" at bounding box center [314, 205] width 102 height 12
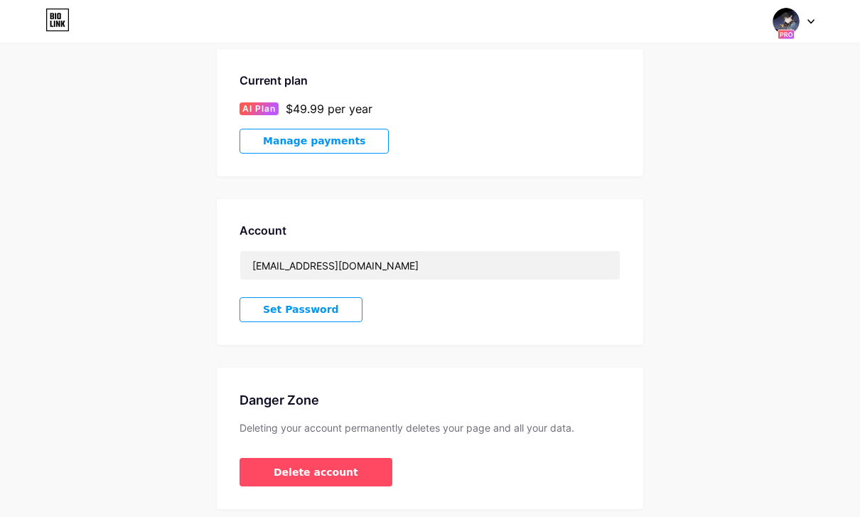
scroll to position [232, 0]
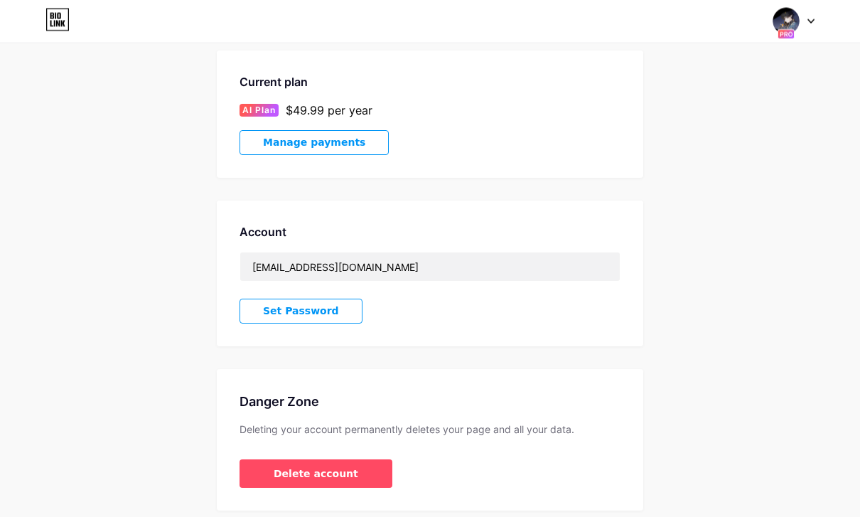
click at [350, 470] on button "Delete account" at bounding box center [315, 474] width 153 height 28
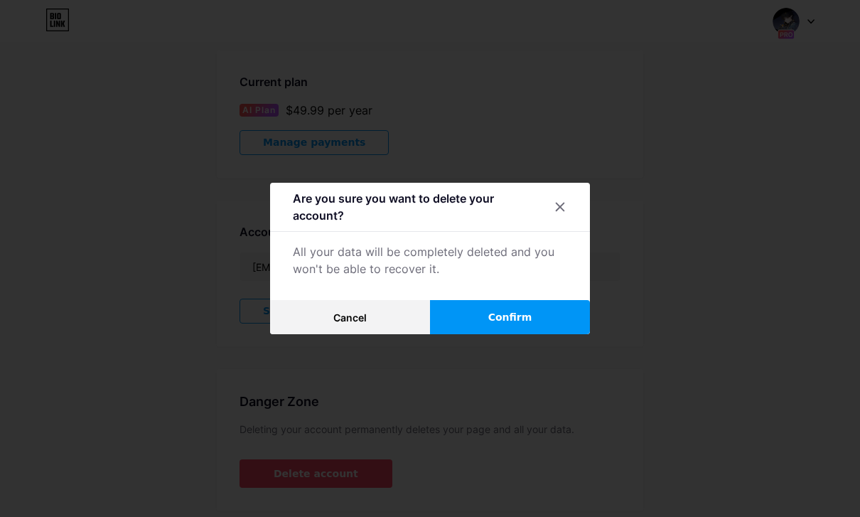
click at [375, 334] on button "Cancel" at bounding box center [350, 317] width 160 height 34
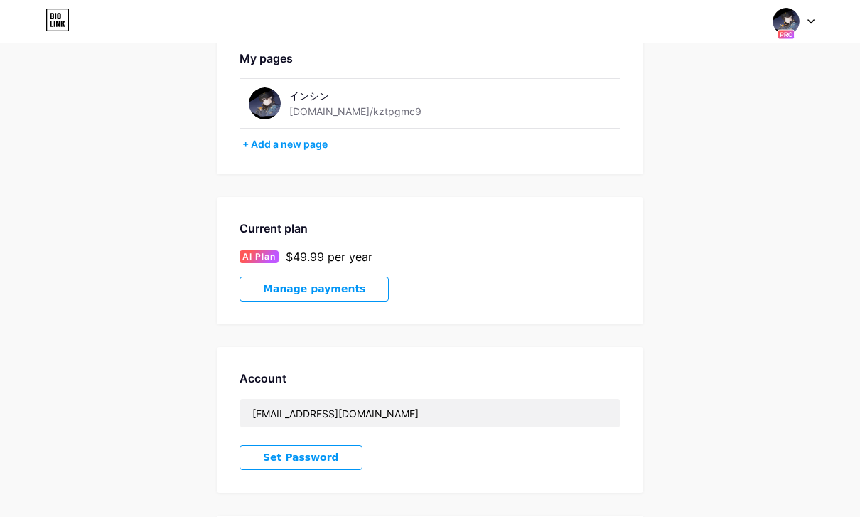
scroll to position [72, 0]
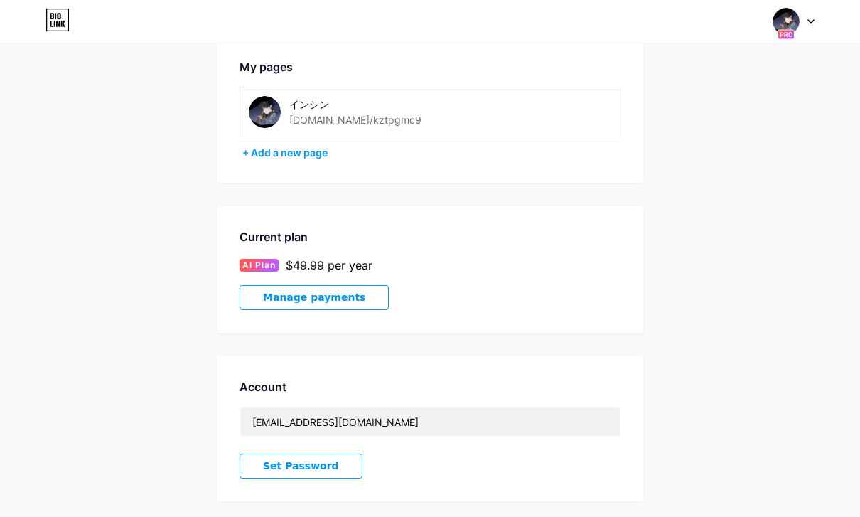
click at [339, 300] on span "Manage payments" at bounding box center [314, 297] width 102 height 12
click at [324, 300] on span "Manage payments" at bounding box center [314, 297] width 102 height 12
click at [333, 300] on span "Manage payments" at bounding box center [314, 297] width 102 height 12
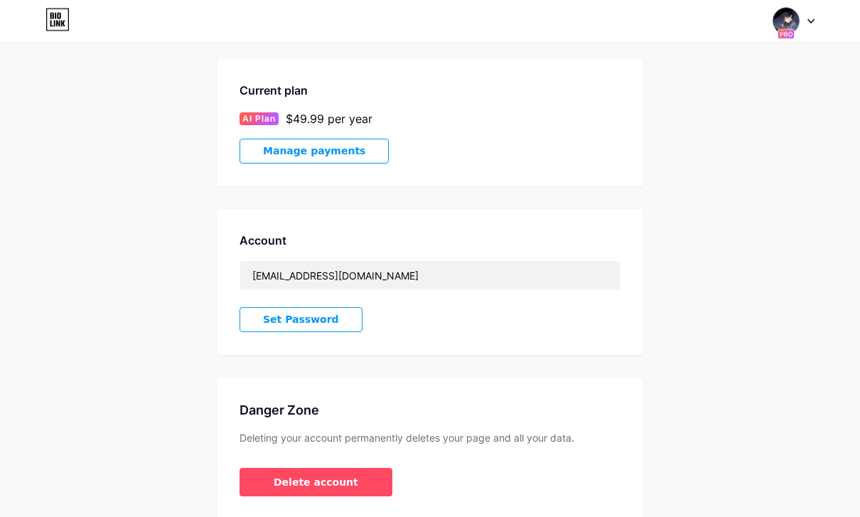
scroll to position [232, 0]
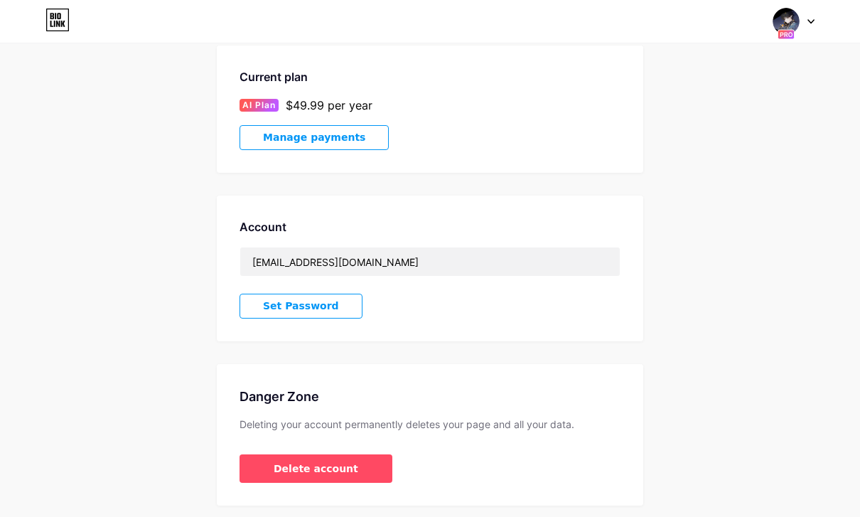
click at [337, 463] on span "Delete account" at bounding box center [316, 468] width 85 height 15
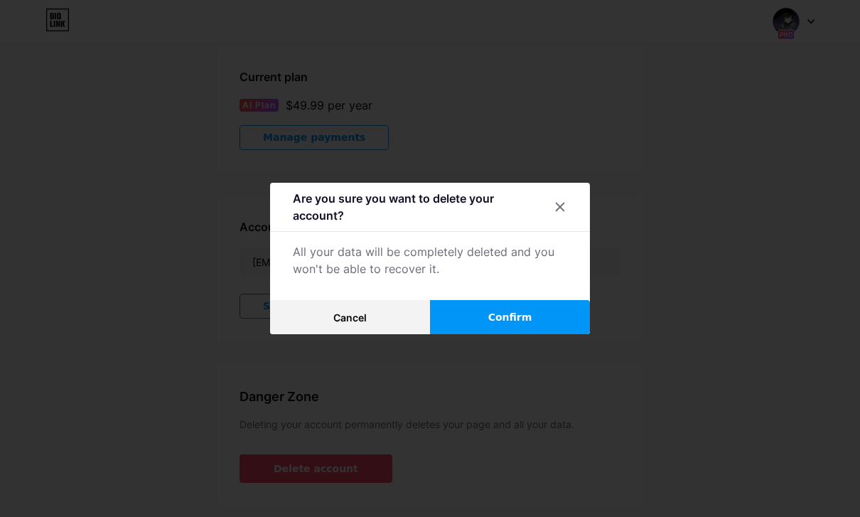
click at [371, 334] on button "Cancel" at bounding box center [350, 317] width 160 height 34
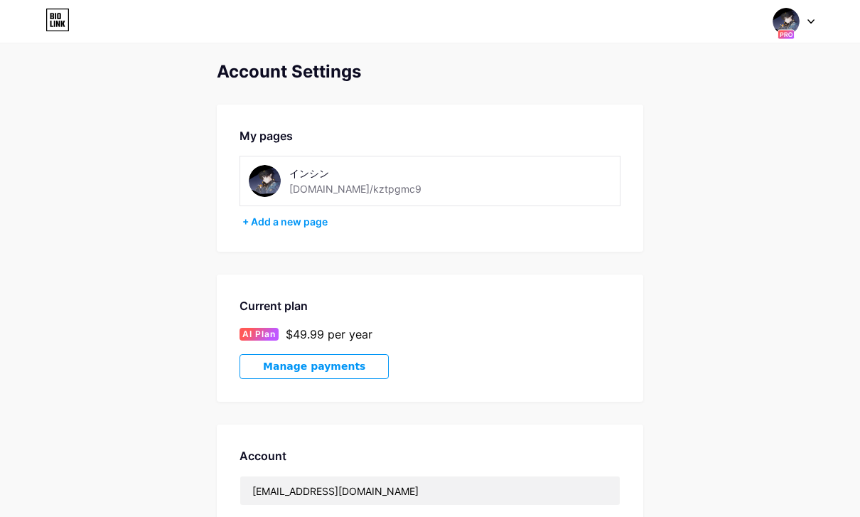
scroll to position [0, 0]
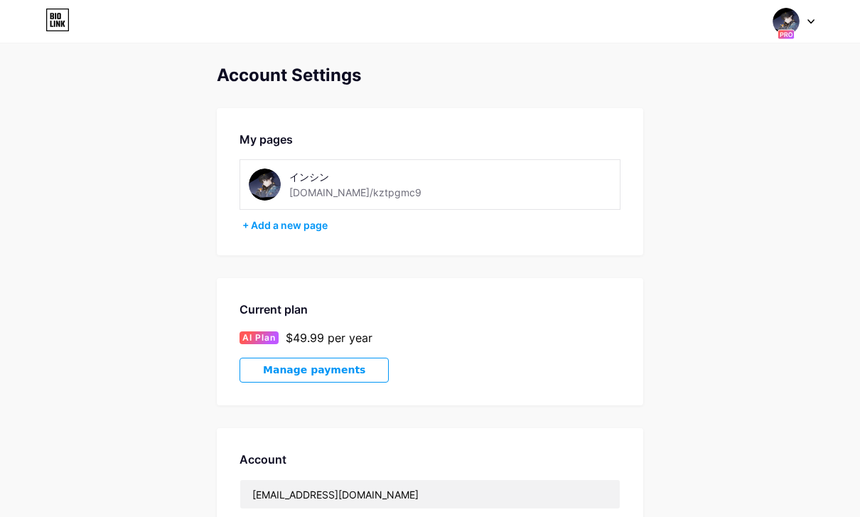
click at [784, 19] on img at bounding box center [785, 21] width 27 height 27
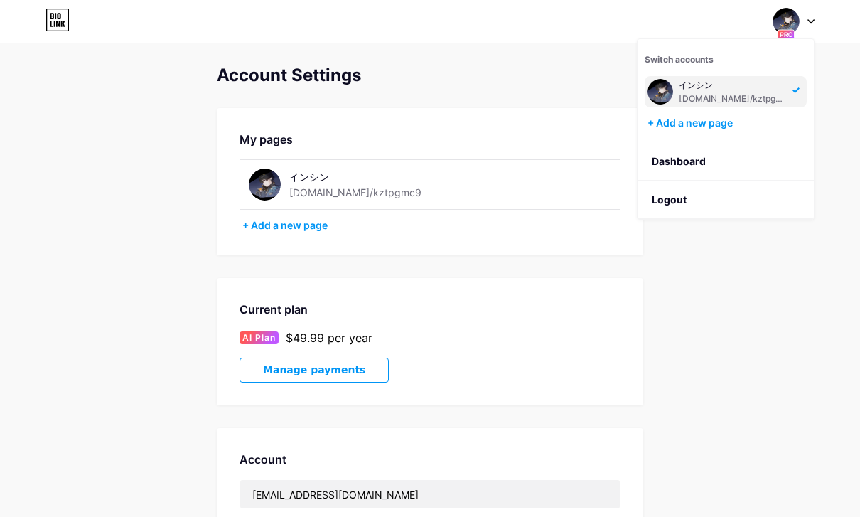
click at [717, 156] on link "Dashboard" at bounding box center [725, 161] width 176 height 38
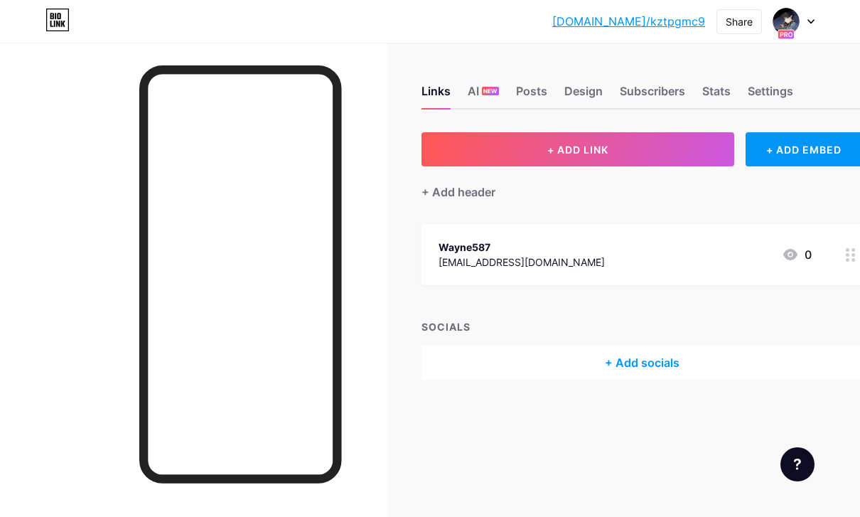
click at [679, 85] on div "Subscribers" at bounding box center [652, 95] width 65 height 26
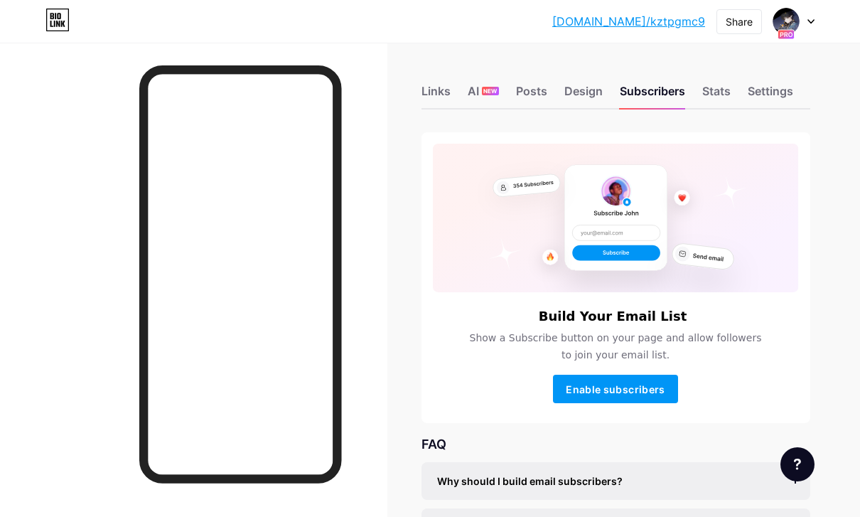
click at [728, 89] on div "Stats" at bounding box center [716, 95] width 28 height 26
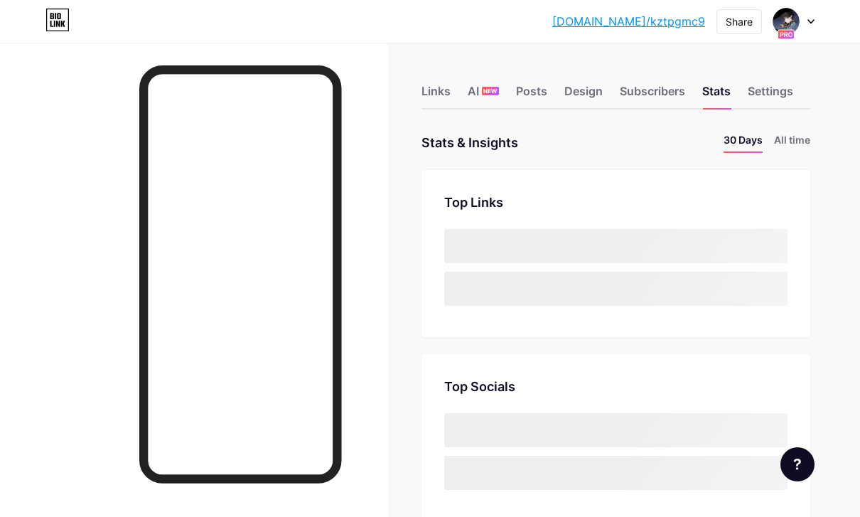
click at [775, 85] on div "Settings" at bounding box center [769, 95] width 45 height 26
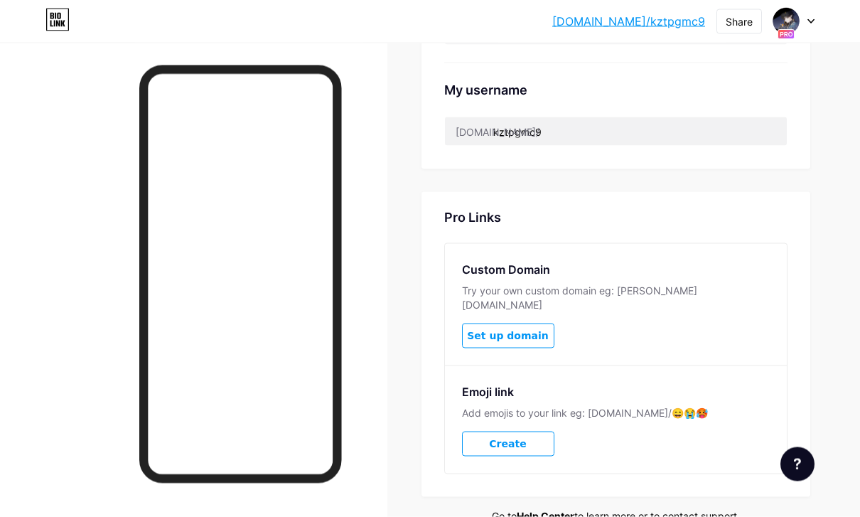
scroll to position [632, 0]
click at [551, 509] on link "Help Center" at bounding box center [546, 515] width 58 height 12
